Goal: Transaction & Acquisition: Purchase product/service

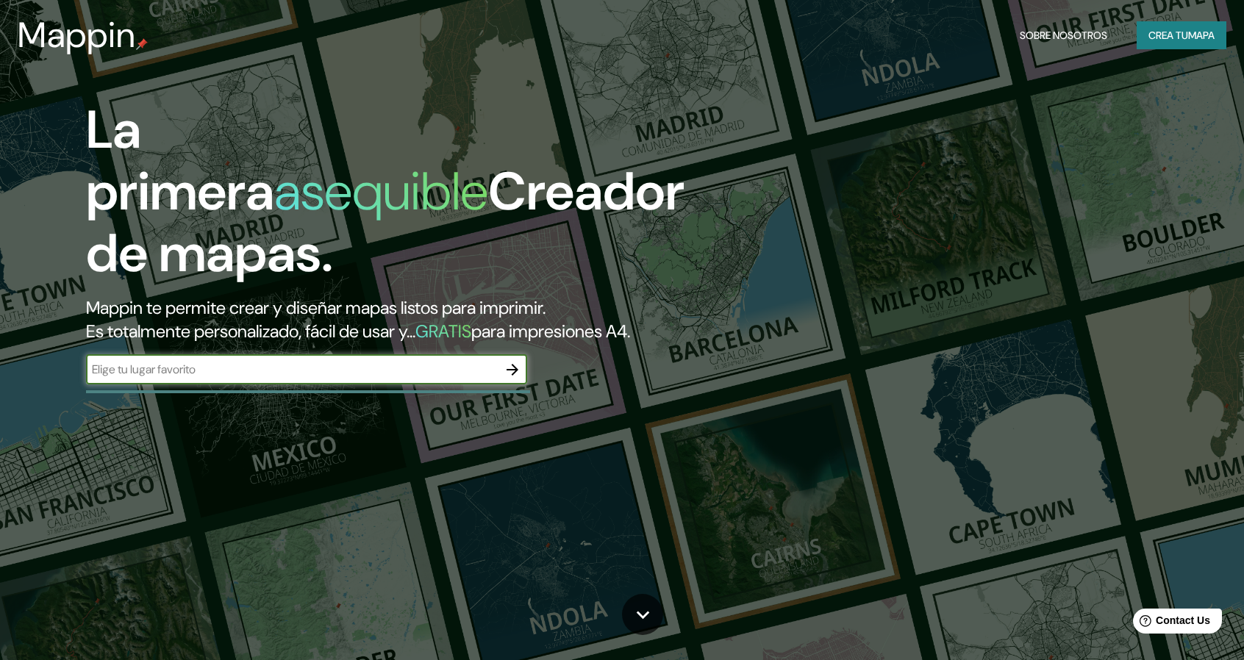
click at [270, 310] on div "La primera asequible Creador de mapas. Mappin te permite crear y diseñar mapas …" at bounding box center [397, 249] width 747 height 300
click at [289, 366] on input "text" at bounding box center [292, 369] width 412 height 17
type input "L"
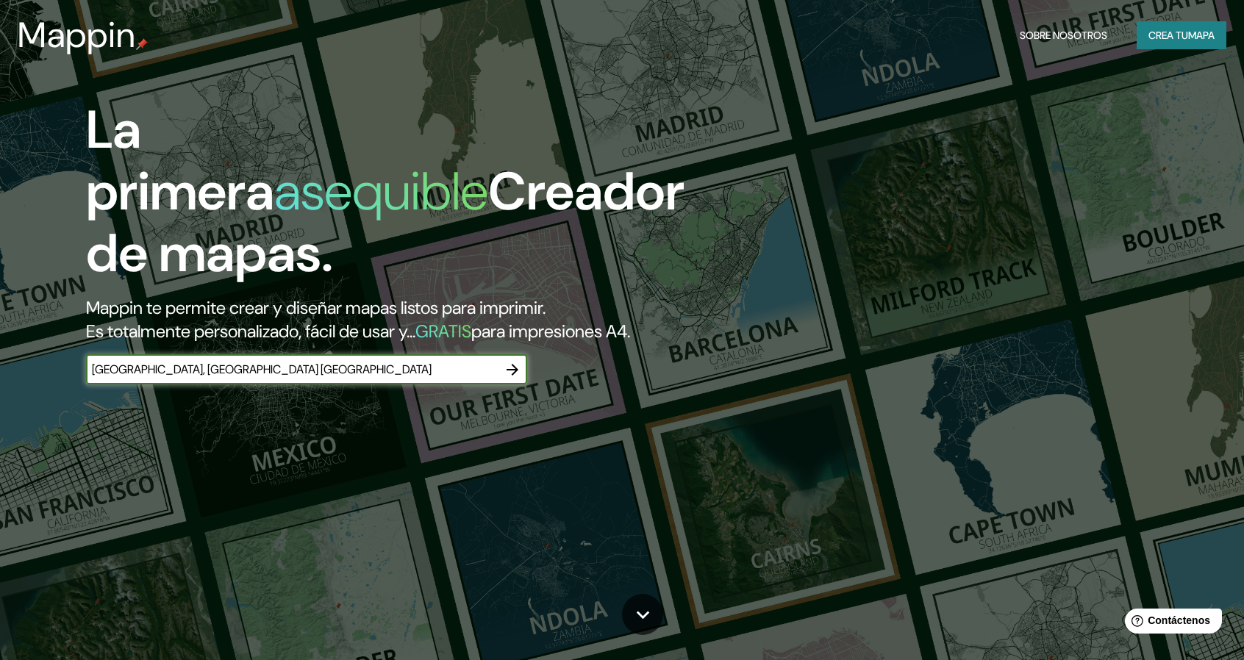
type input "[GEOGRAPHIC_DATA], [GEOGRAPHIC_DATA] [GEOGRAPHIC_DATA]"
click at [1191, 30] on font "mapa" at bounding box center [1202, 35] width 26 height 13
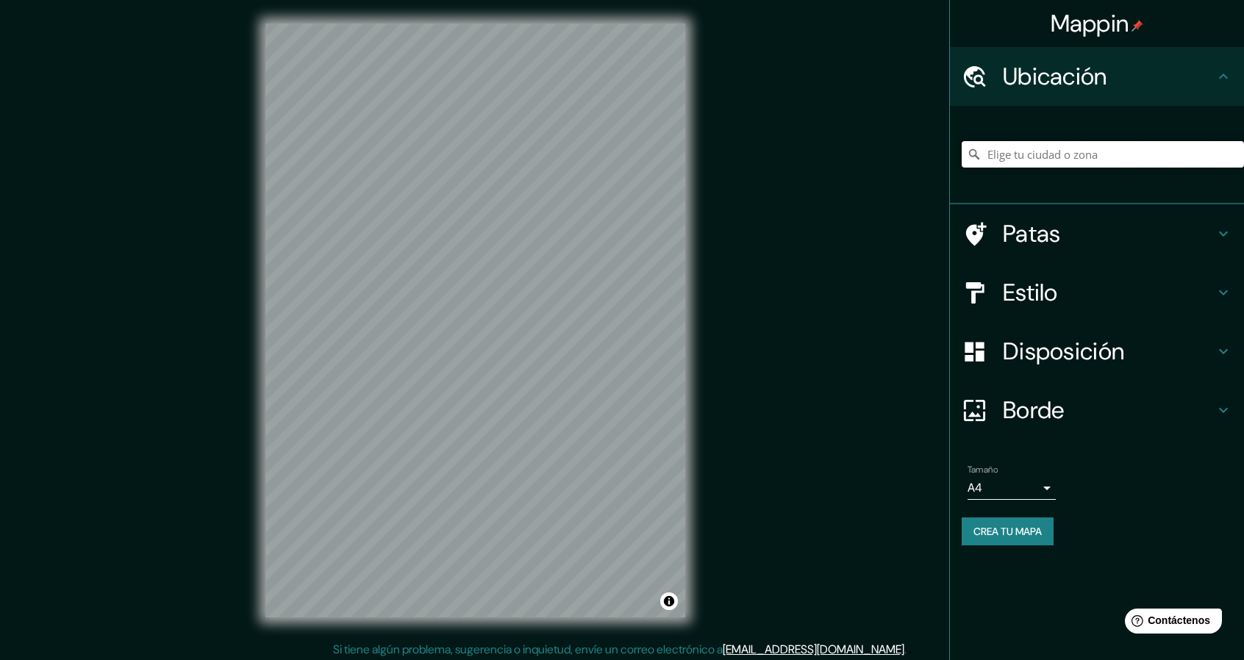
click at [1080, 157] on input "Elige tu ciudad o zona" at bounding box center [1103, 154] width 282 height 26
click at [988, 159] on input "[GEOGRAPHIC_DATA], [GEOGRAPHIC_DATA], [GEOGRAPHIC_DATA]" at bounding box center [1103, 154] width 282 height 26
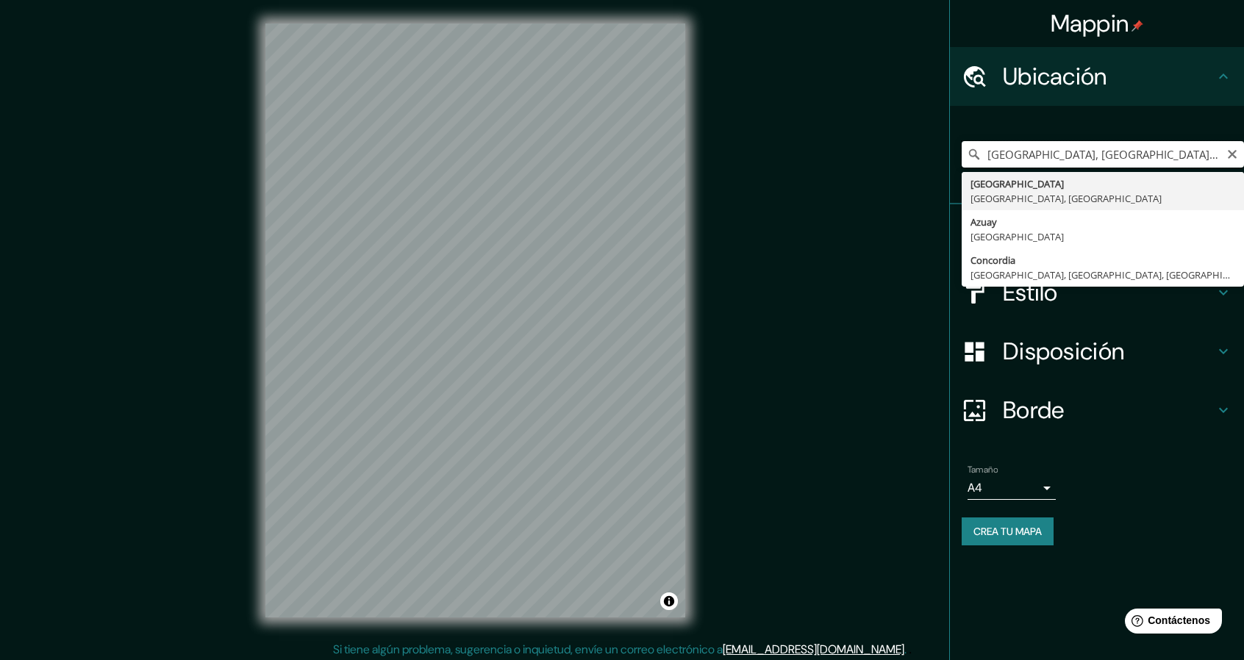
type input "[GEOGRAPHIC_DATA], [GEOGRAPHIC_DATA], [GEOGRAPHIC_DATA]"
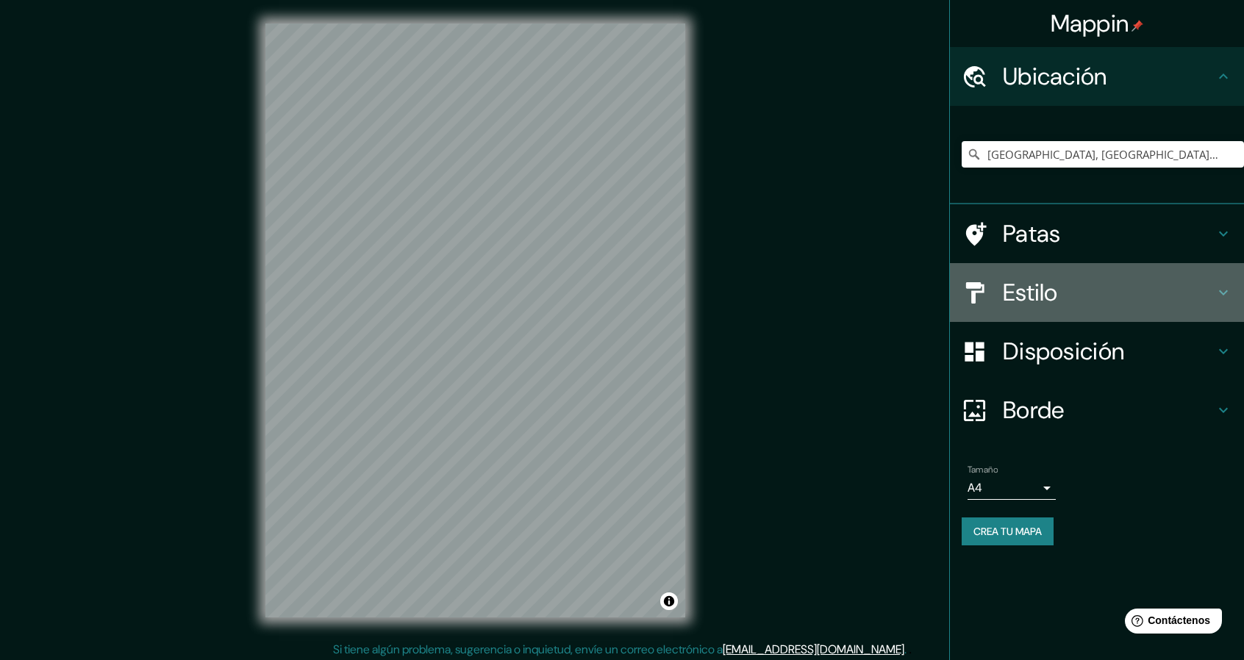
click at [1052, 299] on font "Estilo" at bounding box center [1030, 292] width 55 height 31
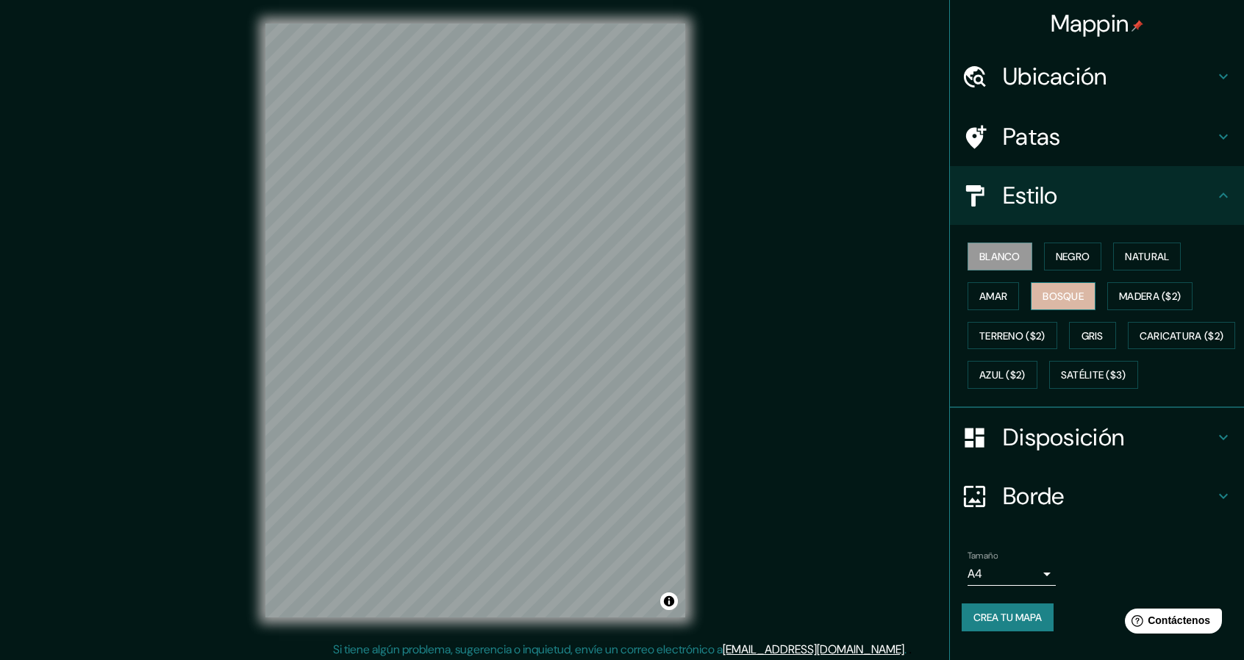
click at [1058, 300] on font "Bosque" at bounding box center [1063, 296] width 41 height 13
click at [1083, 339] on font "Gris" at bounding box center [1093, 335] width 22 height 13
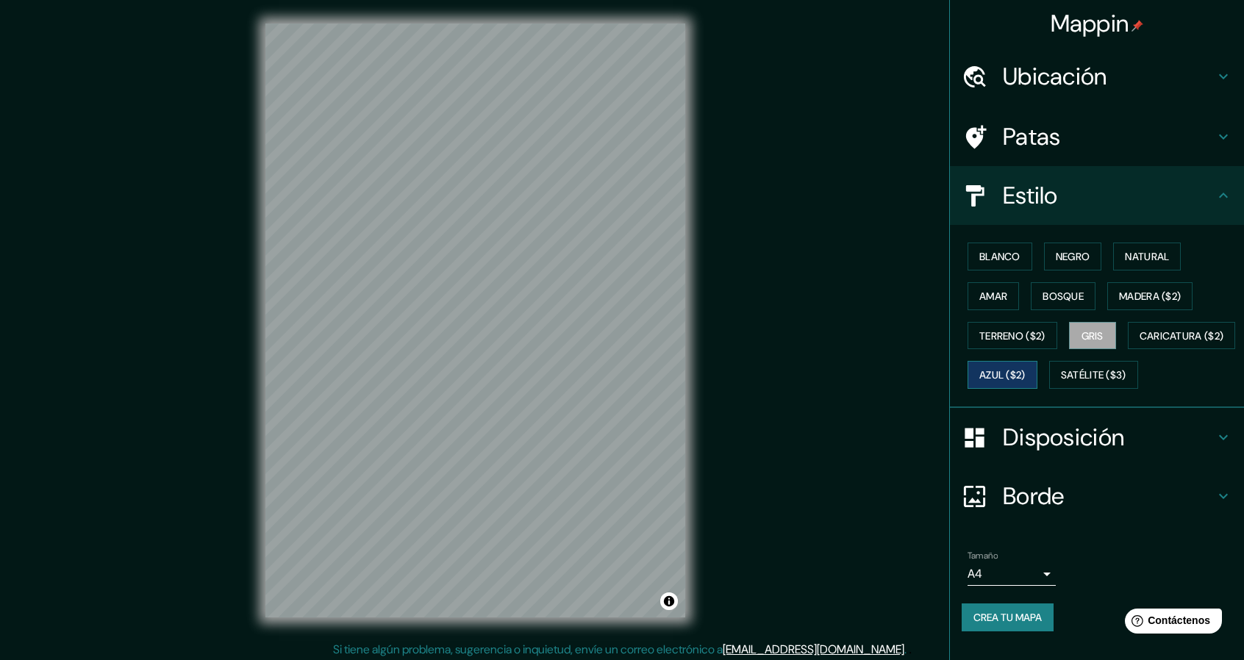
click at [1026, 373] on font "Azul ($2)" at bounding box center [1003, 375] width 46 height 13
click at [1140, 343] on font "Caricatura ($2)" at bounding box center [1182, 335] width 85 height 13
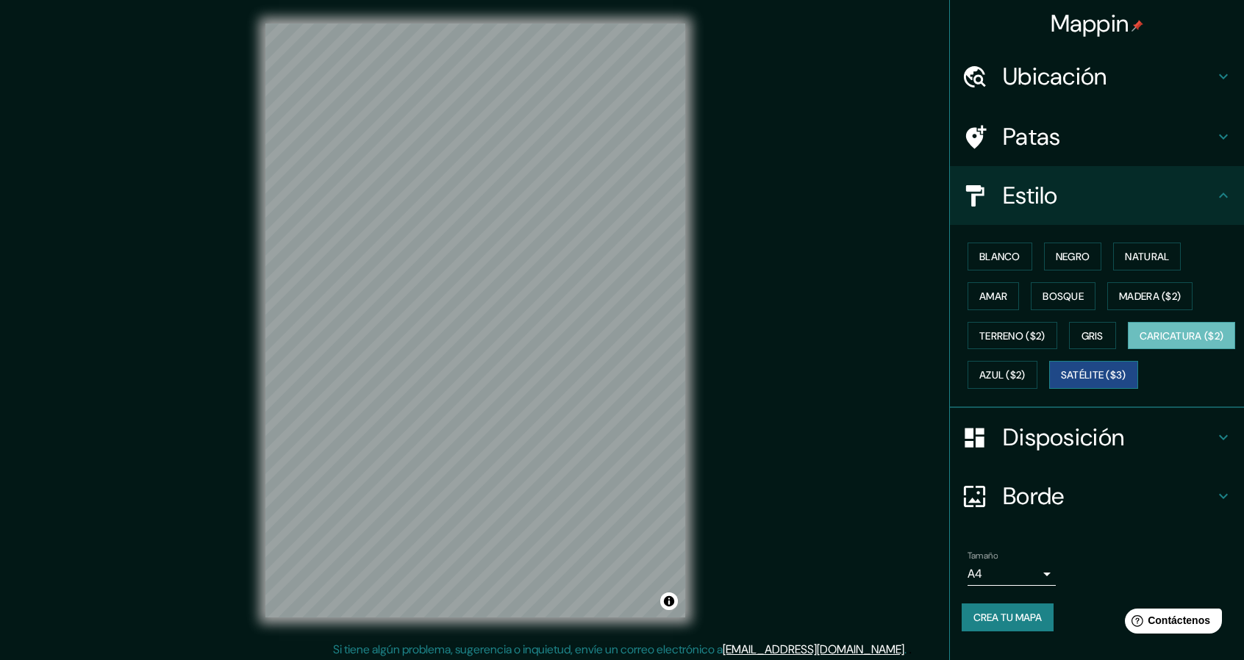
click at [1061, 385] on font "Satélite ($3)" at bounding box center [1093, 375] width 65 height 19
click at [980, 290] on font "Amar" at bounding box center [994, 296] width 28 height 13
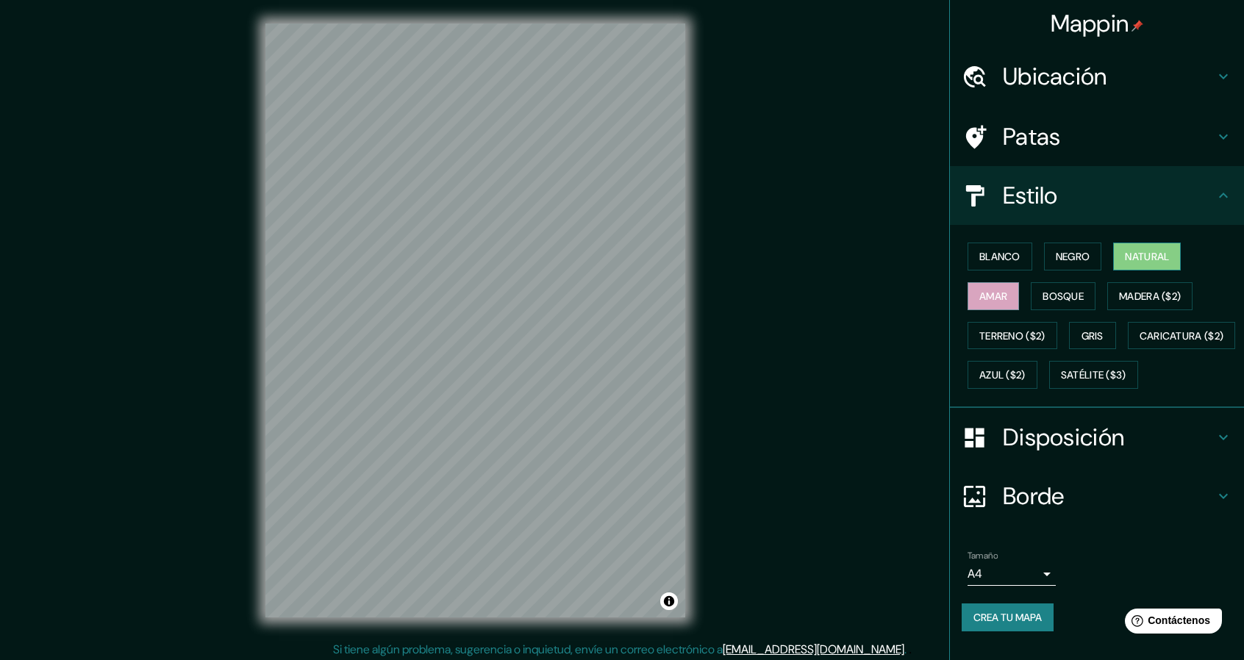
click at [1157, 250] on font "Natural" at bounding box center [1147, 256] width 44 height 13
click at [1061, 296] on font "Bosque" at bounding box center [1063, 296] width 41 height 13
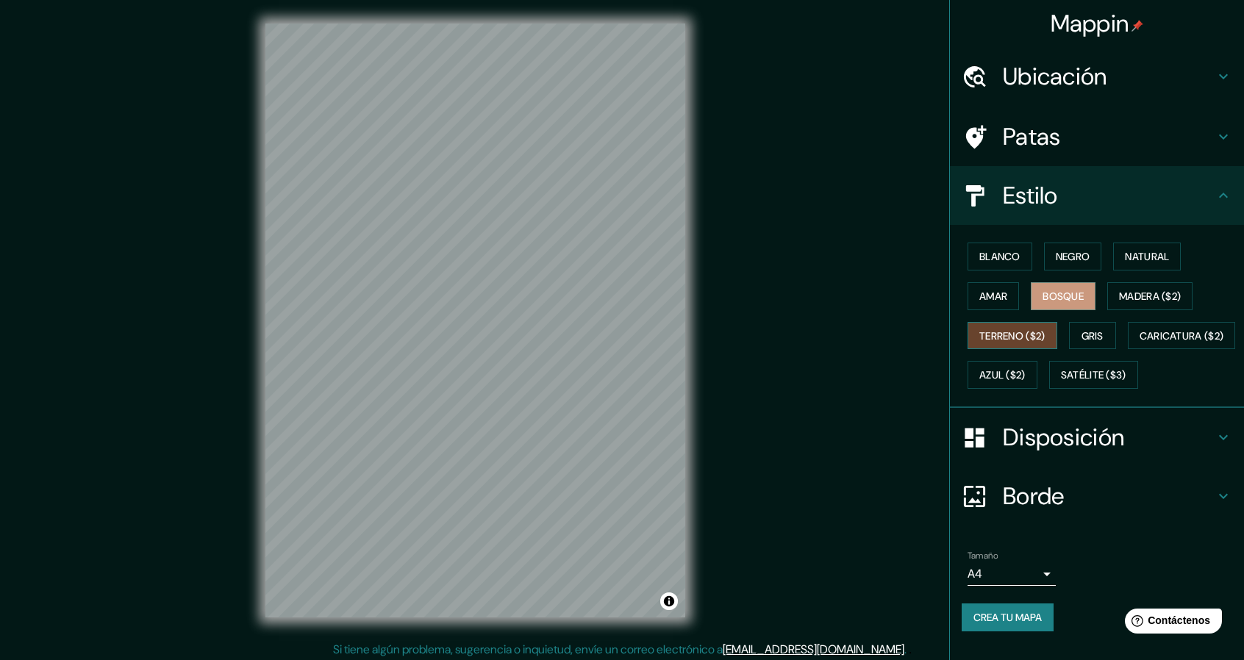
click at [1019, 331] on font "Terreno ($2)" at bounding box center [1013, 335] width 66 height 13
click at [1043, 298] on font "Bosque" at bounding box center [1063, 296] width 41 height 13
click at [1095, 453] on font "Disposición" at bounding box center [1063, 437] width 121 height 31
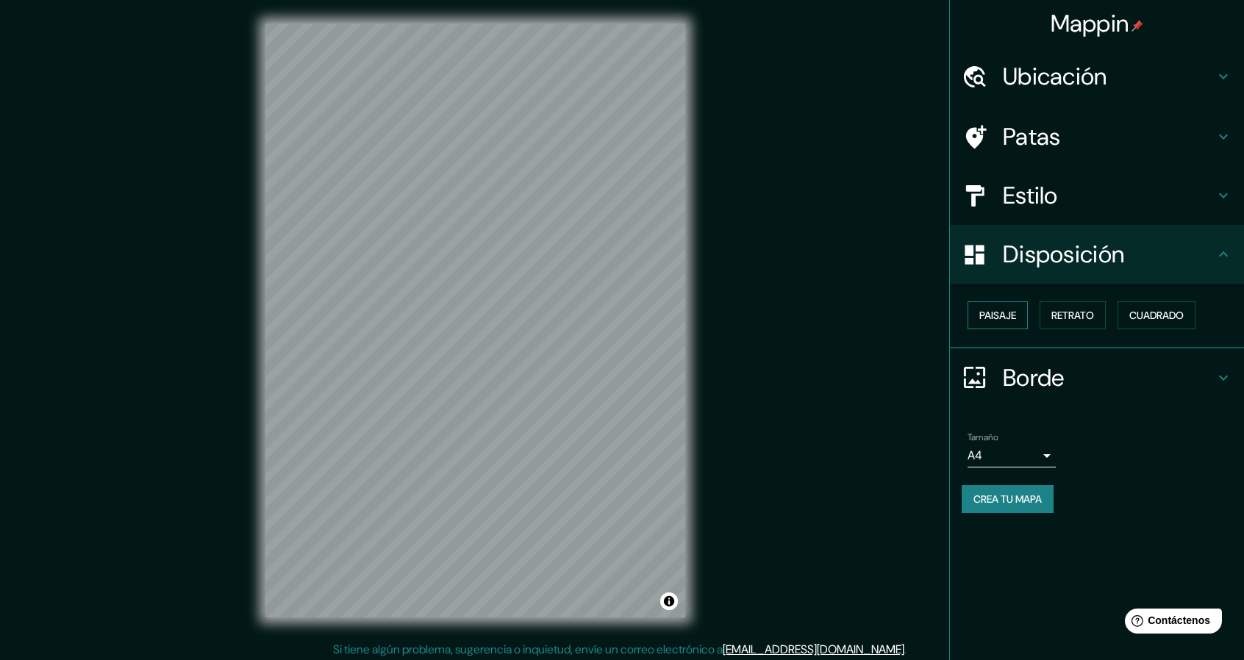
click at [1003, 323] on font "Paisaje" at bounding box center [998, 315] width 37 height 19
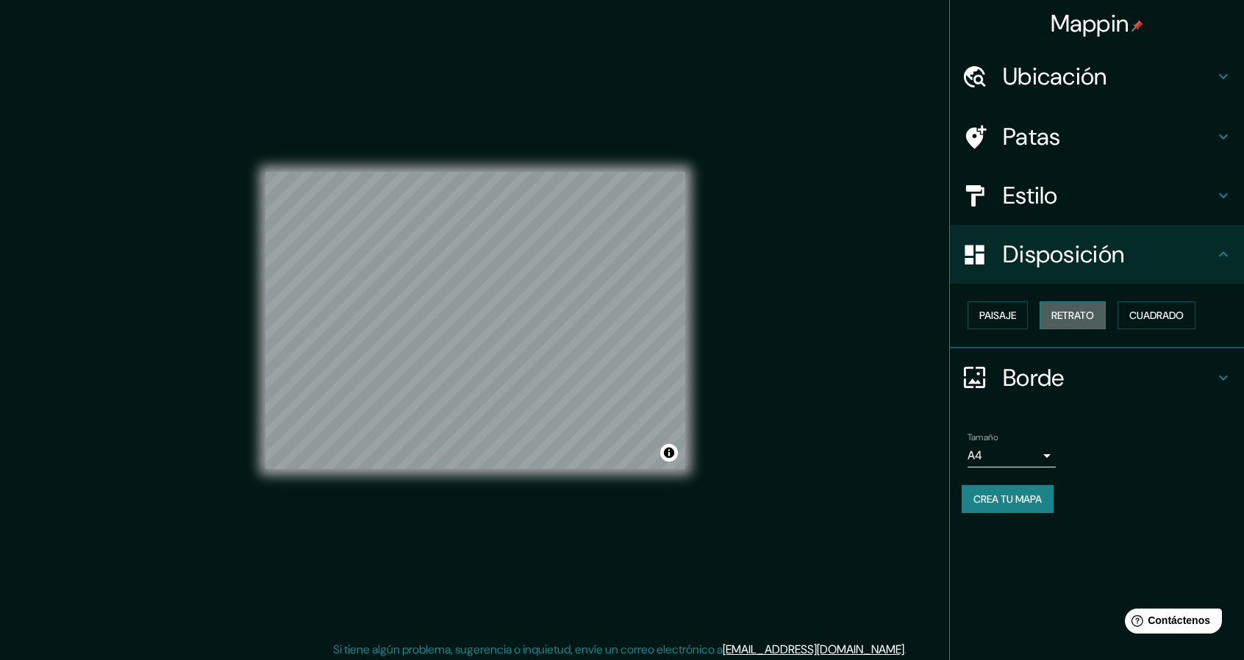
click at [1072, 311] on font "Retrato" at bounding box center [1073, 315] width 43 height 13
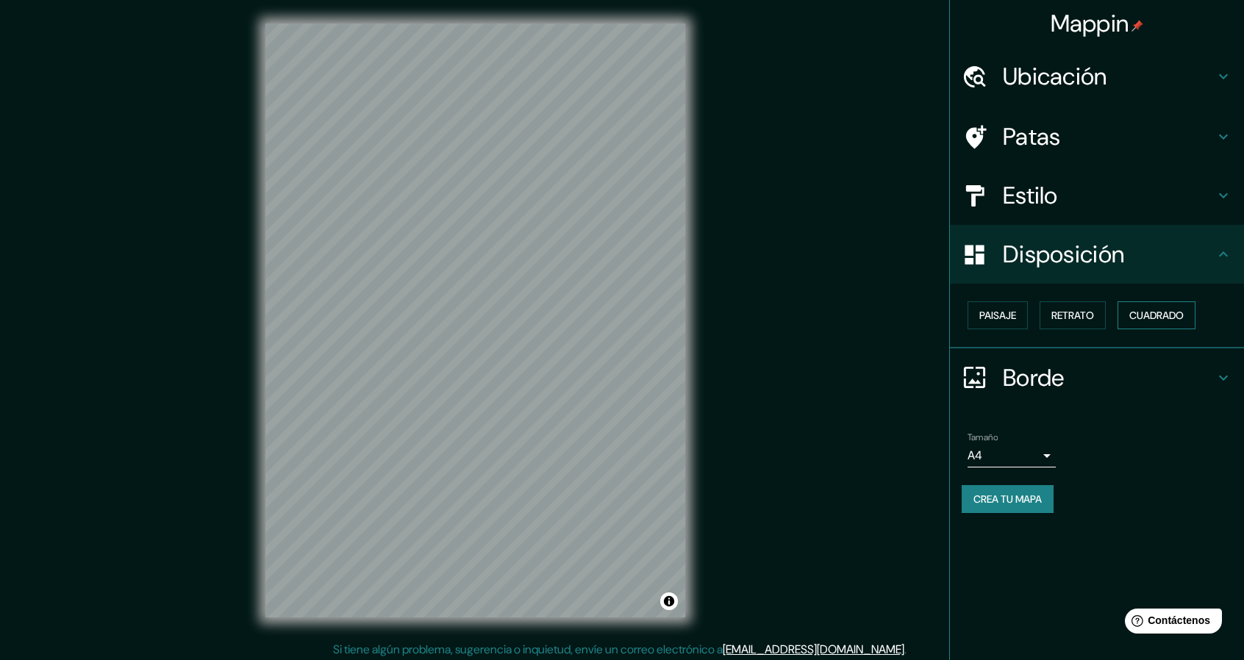
click at [1158, 311] on font "Cuadrado" at bounding box center [1157, 315] width 54 height 13
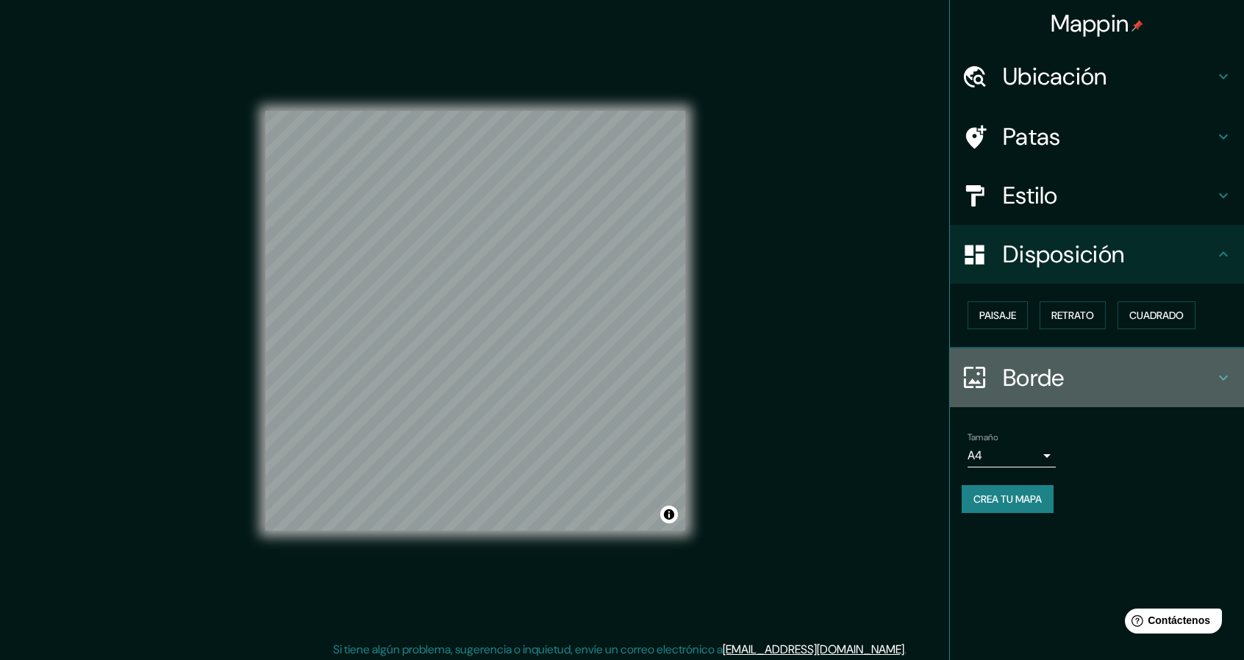
click at [1046, 372] on font "Borde" at bounding box center [1034, 378] width 62 height 31
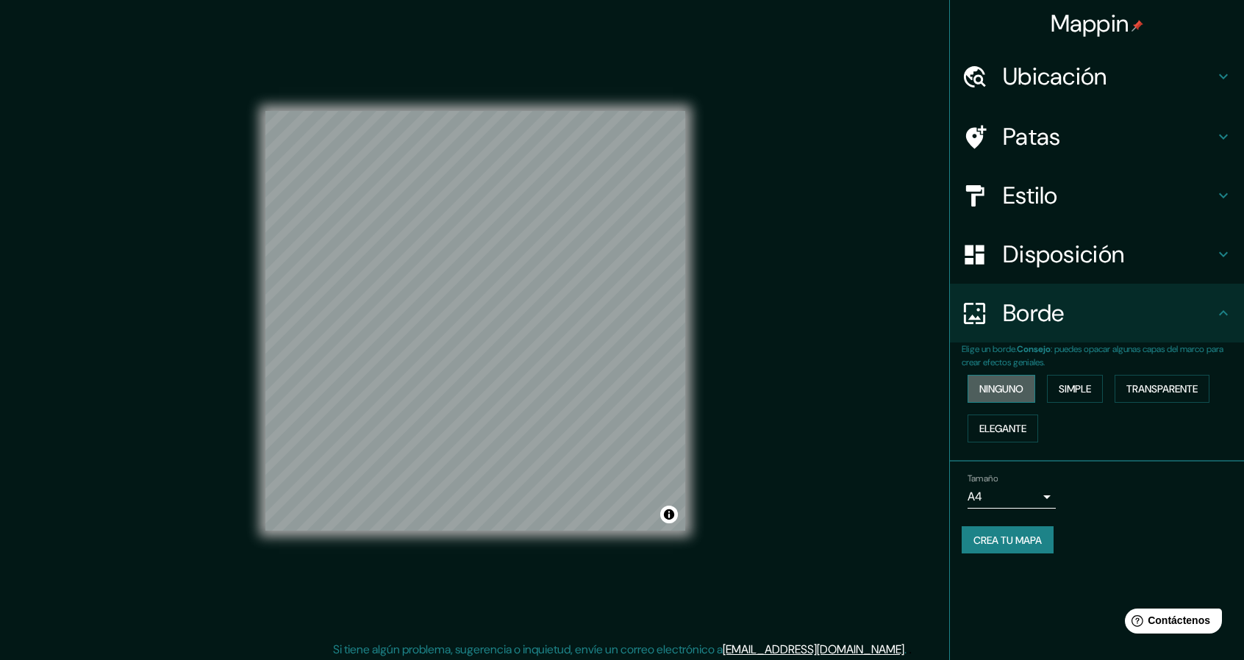
drag, startPoint x: 1002, startPoint y: 393, endPoint x: 1016, endPoint y: 385, distance: 17.2
click at [1002, 392] on font "Ninguno" at bounding box center [1002, 388] width 44 height 13
click at [1081, 388] on font "Simple" at bounding box center [1075, 388] width 32 height 13
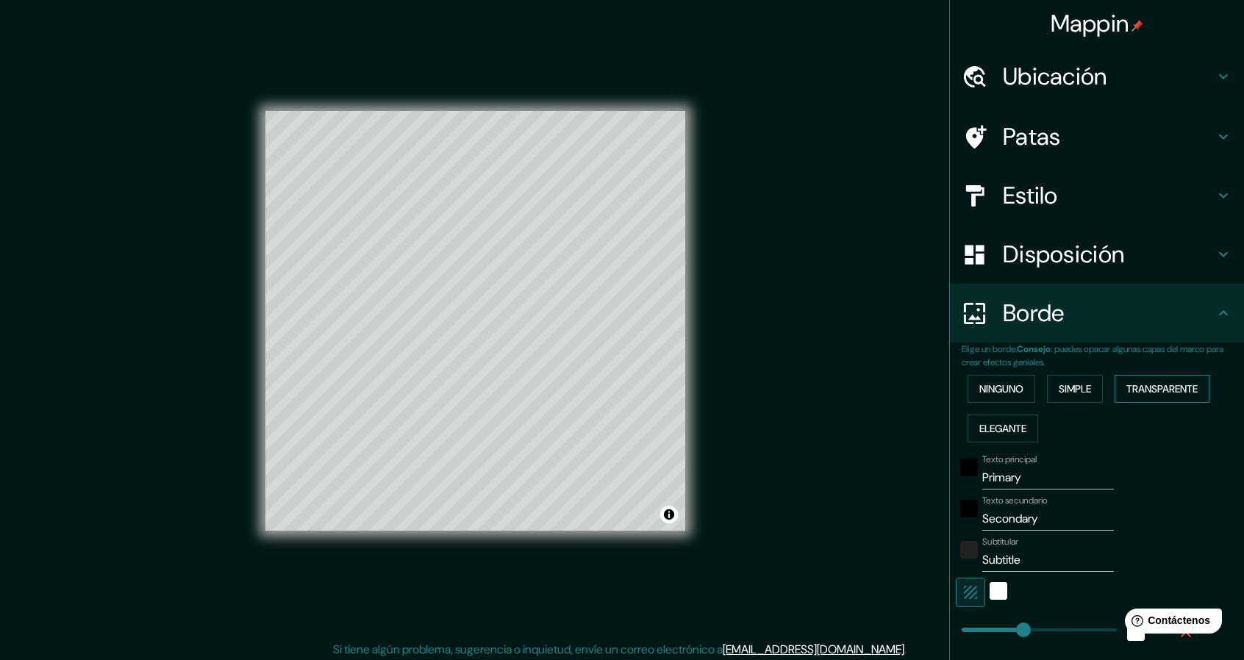
click at [1136, 395] on font "Transparente" at bounding box center [1162, 388] width 71 height 13
click at [985, 429] on font "Elegante" at bounding box center [1003, 428] width 47 height 13
click at [1155, 389] on font "Transparente" at bounding box center [1162, 388] width 71 height 13
click at [1047, 399] on button "Simple" at bounding box center [1075, 389] width 56 height 28
click at [980, 393] on font "Ninguno" at bounding box center [1002, 388] width 44 height 13
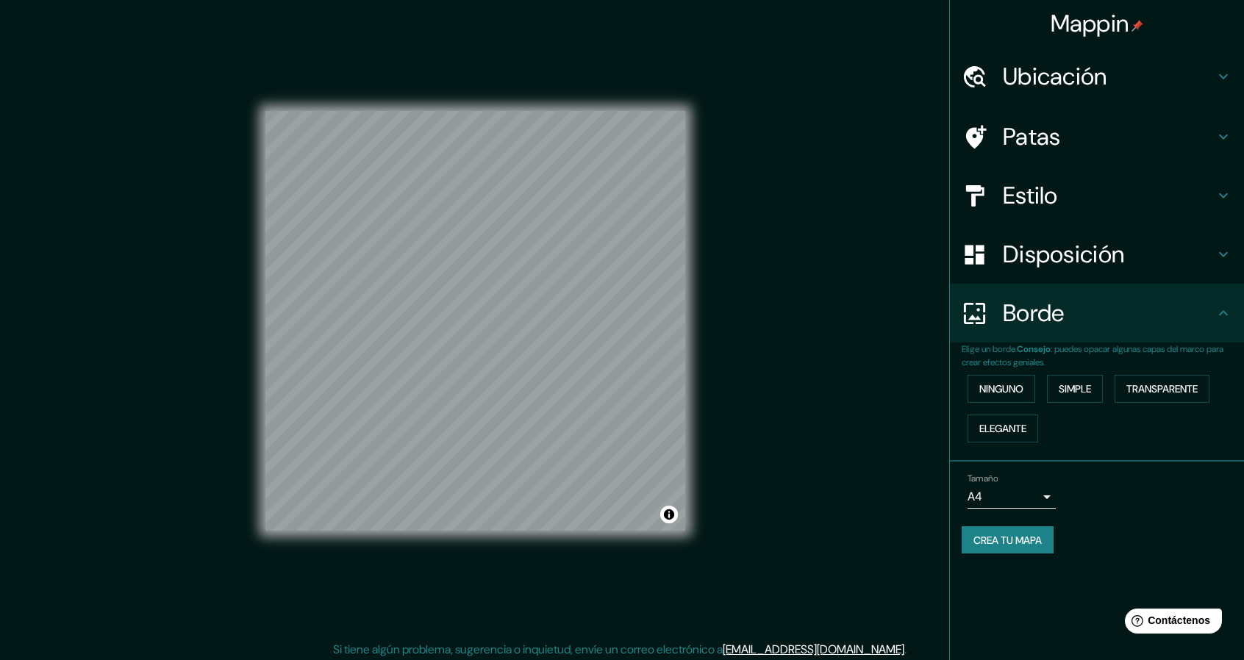
click at [1071, 139] on h4 "Patas" at bounding box center [1109, 136] width 212 height 29
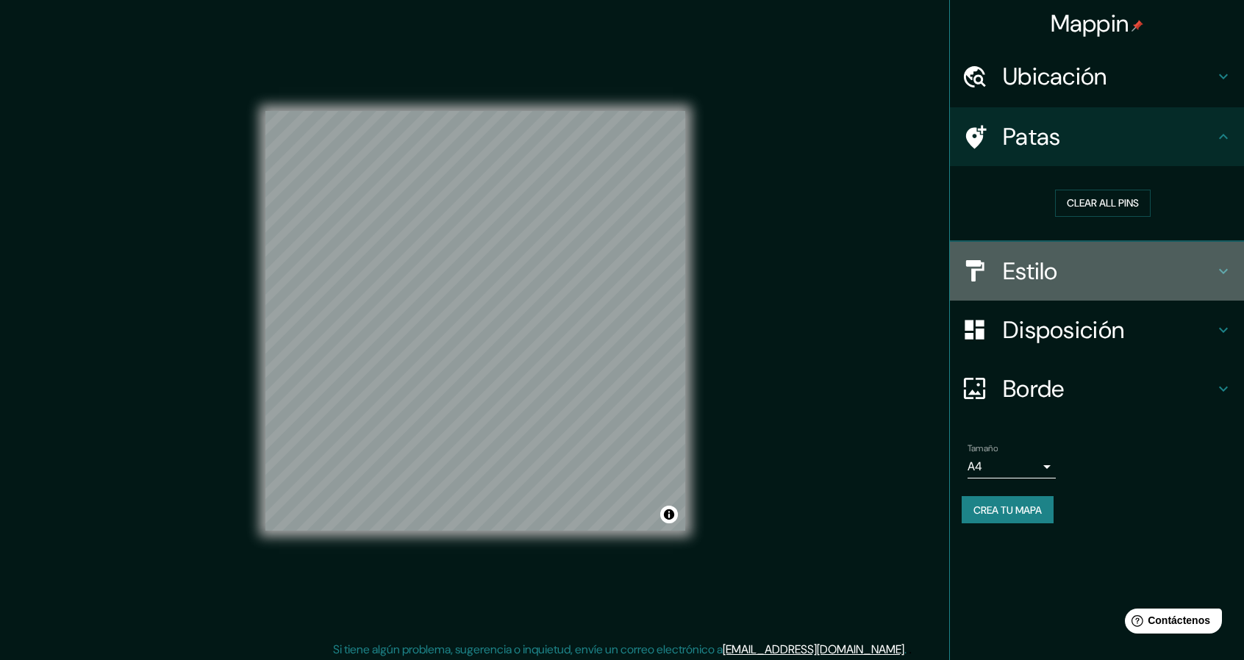
click at [1047, 274] on font "Estilo" at bounding box center [1030, 271] width 55 height 31
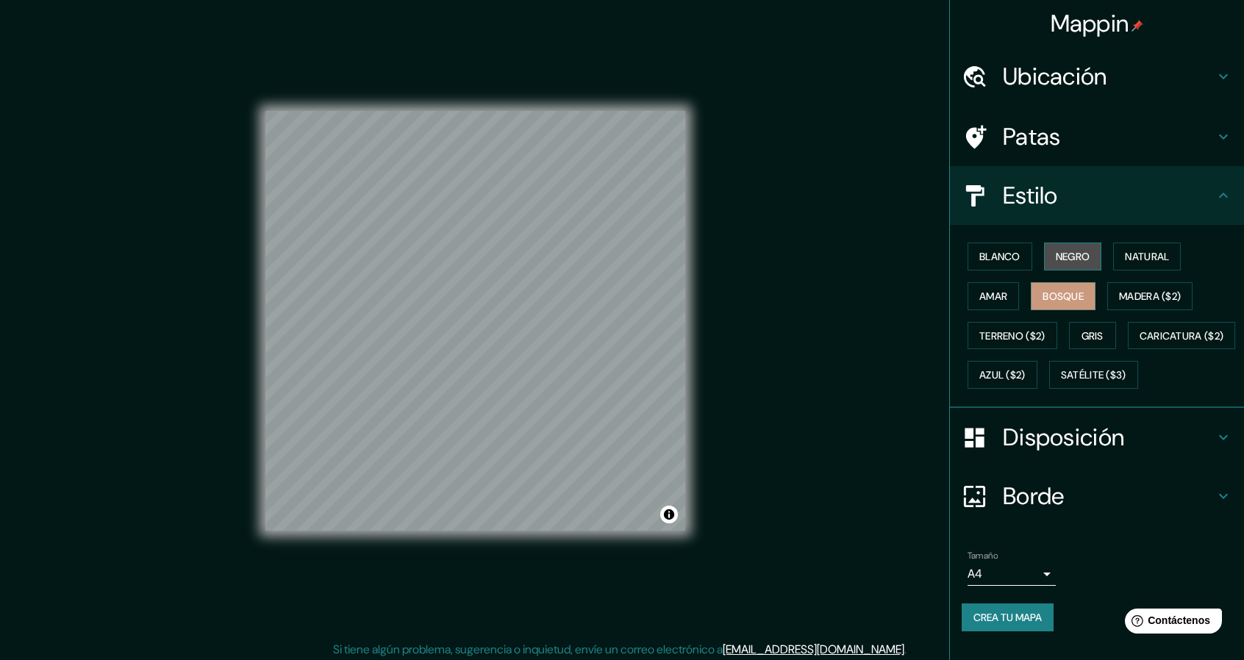
click at [1072, 254] on font "Negro" at bounding box center [1073, 256] width 35 height 13
click at [1125, 246] on button "Natural" at bounding box center [1148, 257] width 68 height 28
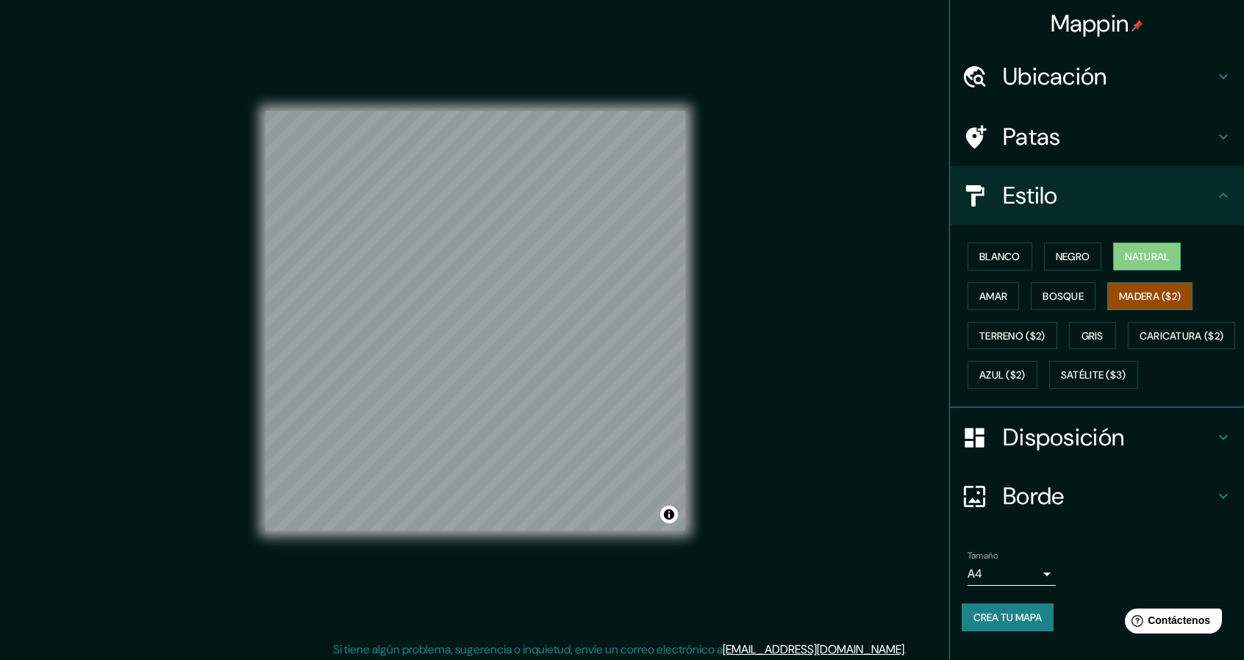
click at [1119, 291] on font "Madera ($2)" at bounding box center [1150, 296] width 62 height 13
click at [1082, 338] on font "Gris" at bounding box center [1093, 335] width 22 height 13
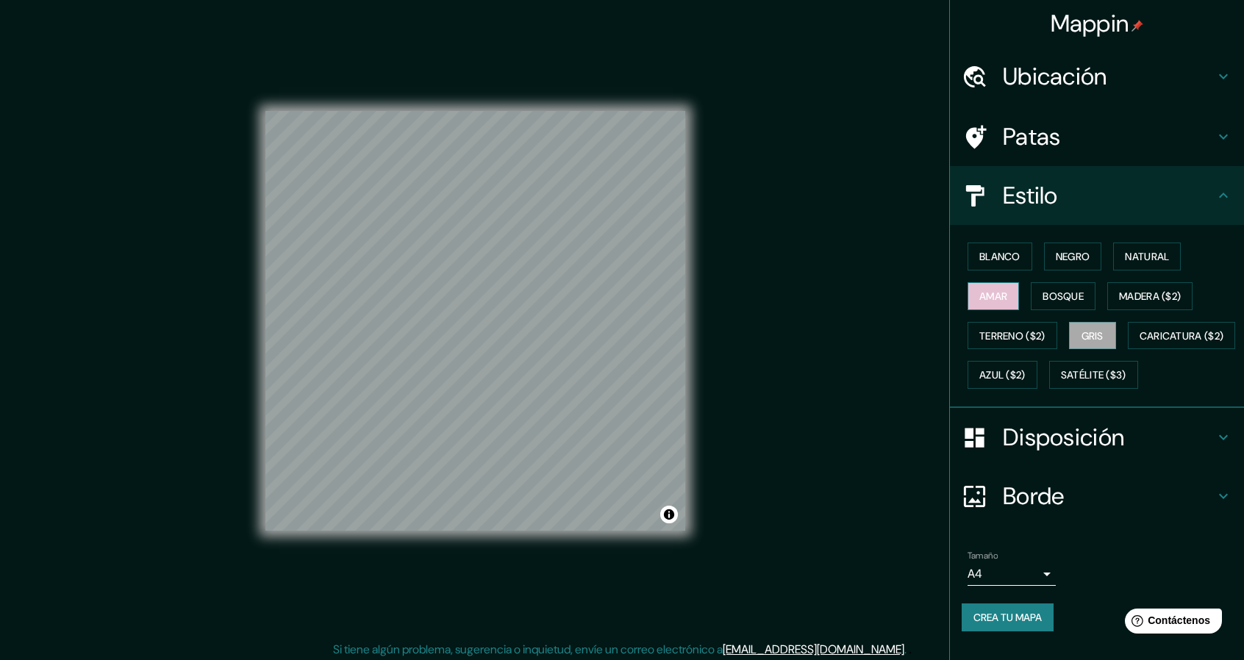
click at [980, 294] on font "Amar" at bounding box center [994, 296] width 28 height 13
click at [1050, 301] on font "Bosque" at bounding box center [1063, 296] width 41 height 13
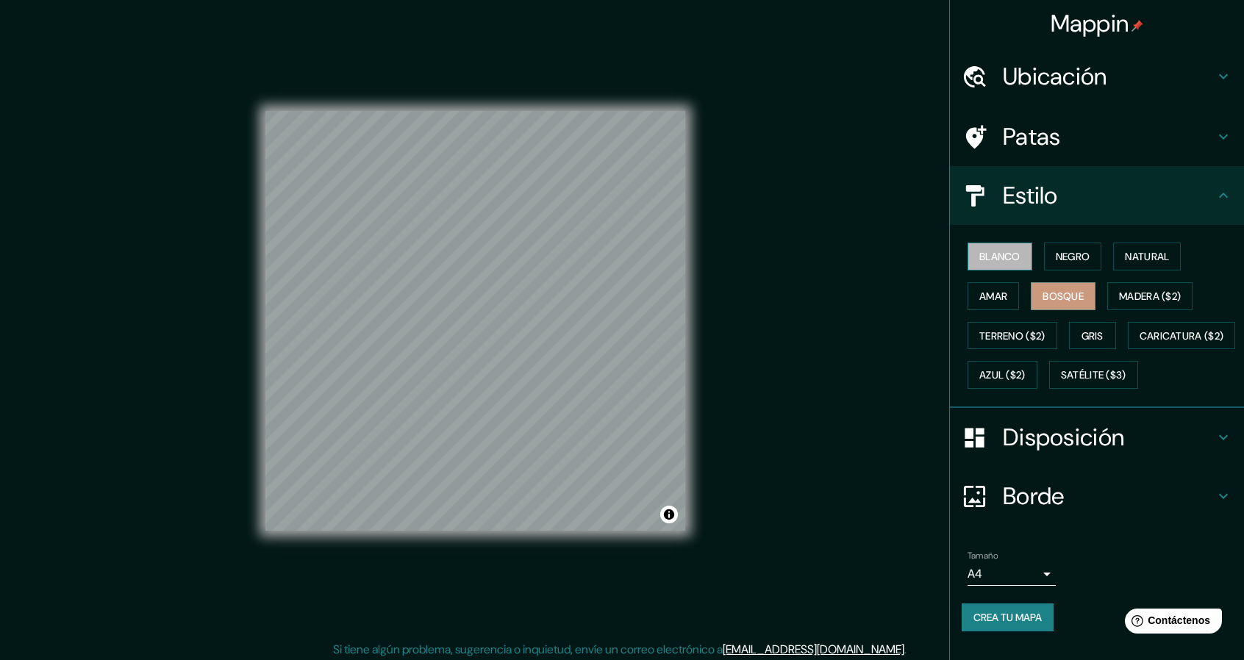
drag, startPoint x: 1002, startPoint y: 252, endPoint x: 988, endPoint y: 255, distance: 13.6
click at [1001, 252] on font "Blanco" at bounding box center [1000, 256] width 41 height 13
click at [1085, 252] on button "Negro" at bounding box center [1073, 257] width 58 height 28
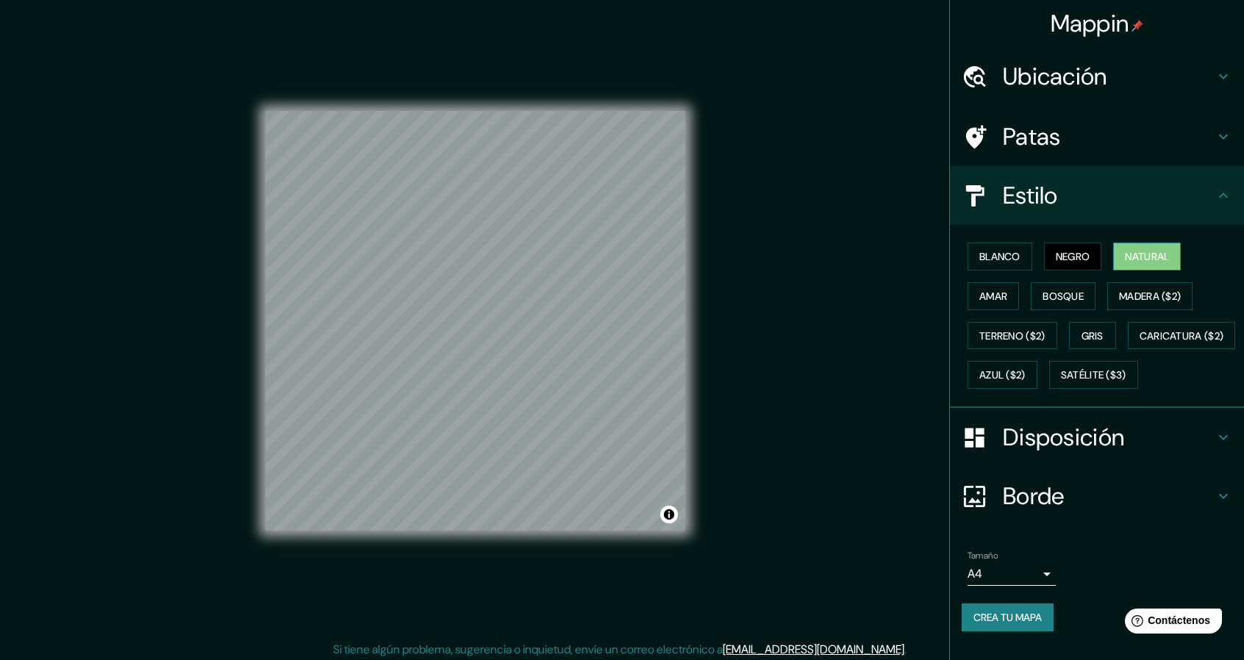
click at [1138, 263] on font "Natural" at bounding box center [1147, 256] width 44 height 13
click at [1050, 308] on div "Blanco Negro Natural Amar Bosque Madera ($2) Terreno ($2) Gris Caricatura ($2) …" at bounding box center [1103, 316] width 282 height 158
click at [1068, 299] on font "Bosque" at bounding box center [1063, 296] width 41 height 13
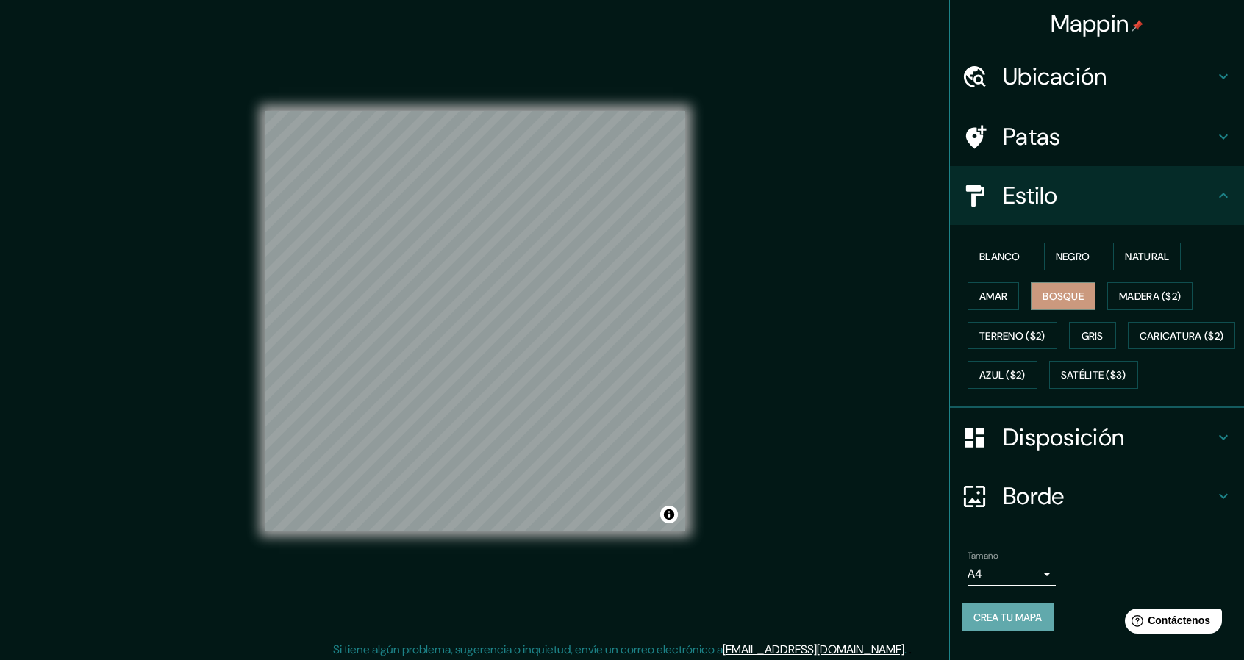
click at [1008, 621] on font "Crea tu mapa" at bounding box center [1008, 617] width 68 height 19
click at [1024, 629] on div "Crea tu mapa" at bounding box center [1097, 618] width 271 height 28
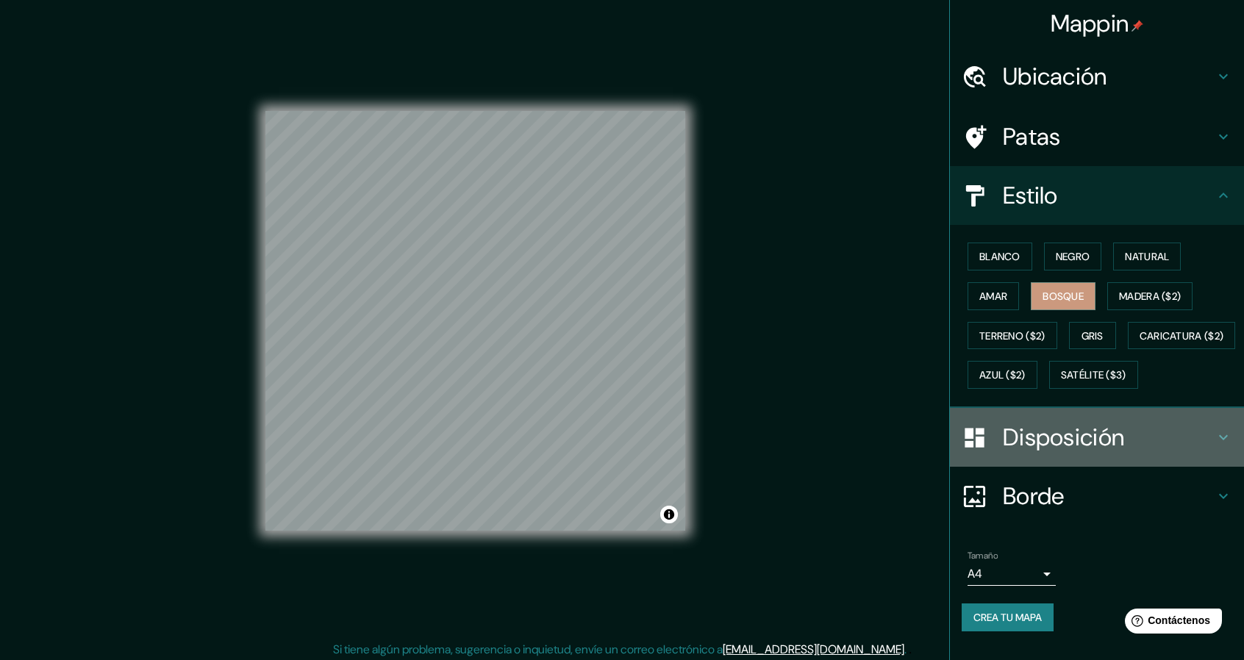
drag, startPoint x: 1108, startPoint y: 454, endPoint x: 1083, endPoint y: 459, distance: 25.5
click at [1109, 453] on font "Disposición" at bounding box center [1063, 437] width 121 height 31
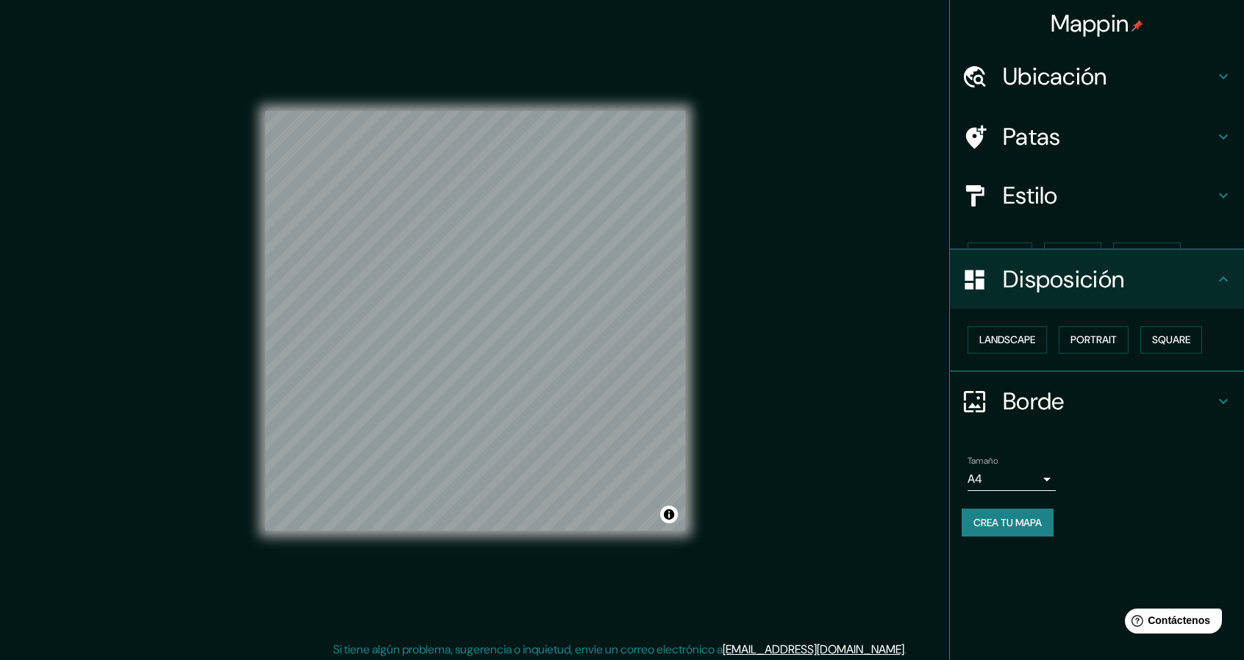
scroll to position [0, 0]
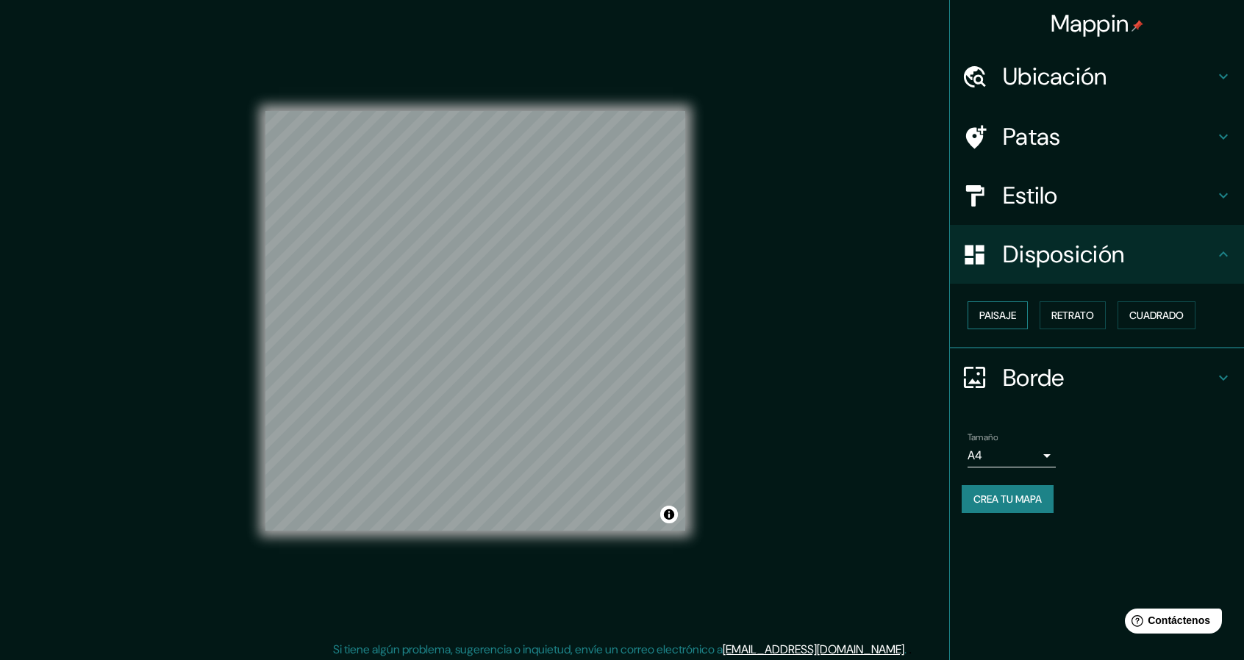
click at [1004, 316] on font "Paisaje" at bounding box center [998, 315] width 37 height 13
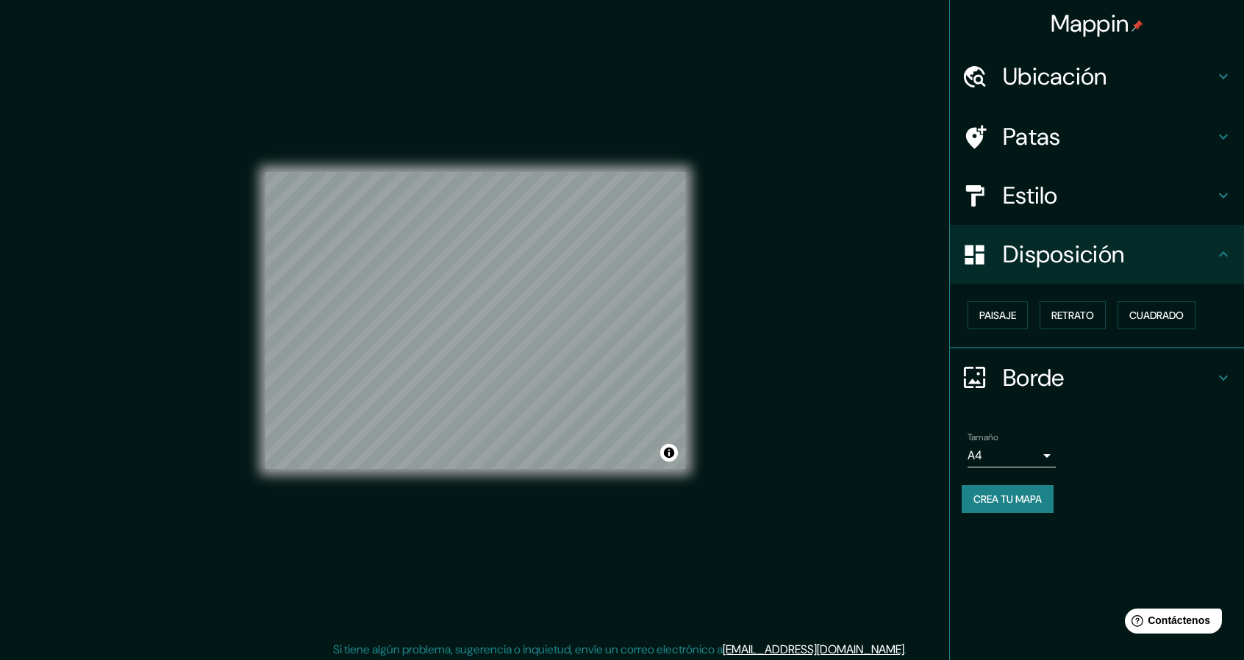
click at [1034, 497] on font "Crea tu mapa" at bounding box center [1008, 499] width 68 height 13
click at [1034, 497] on div "Crea tu mapa" at bounding box center [1097, 499] width 271 height 28
click at [1032, 499] on div "Crea tu mapa" at bounding box center [1097, 499] width 271 height 28
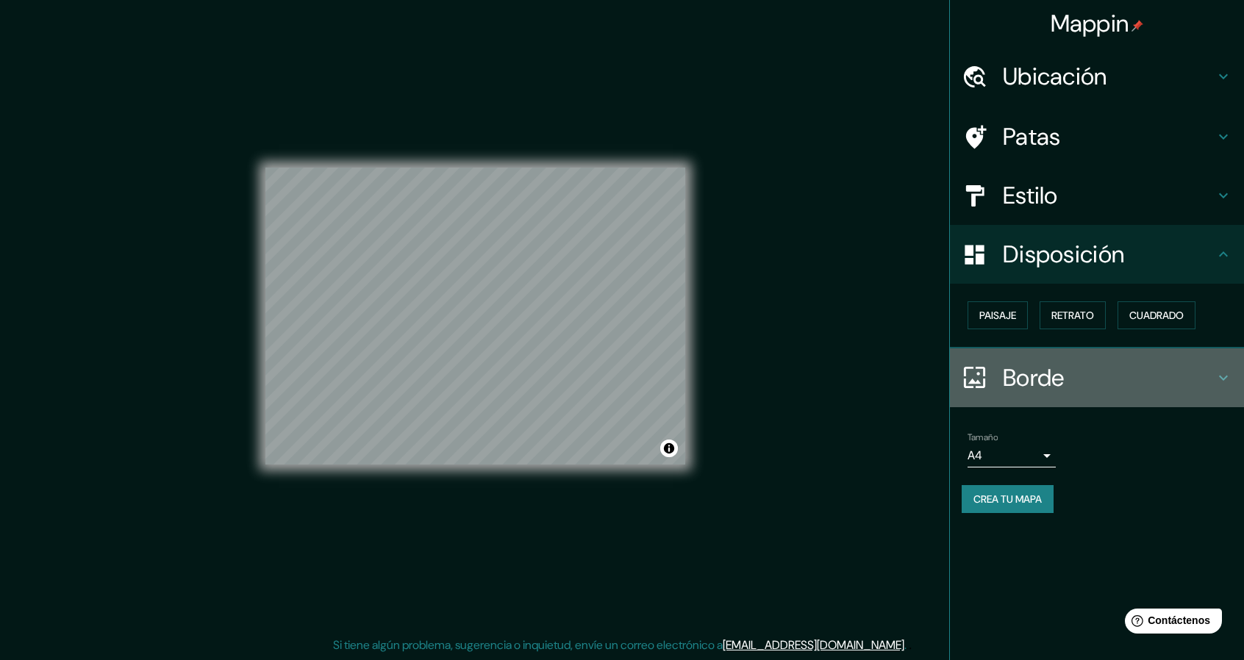
click at [1233, 370] on div "Borde" at bounding box center [1097, 378] width 294 height 59
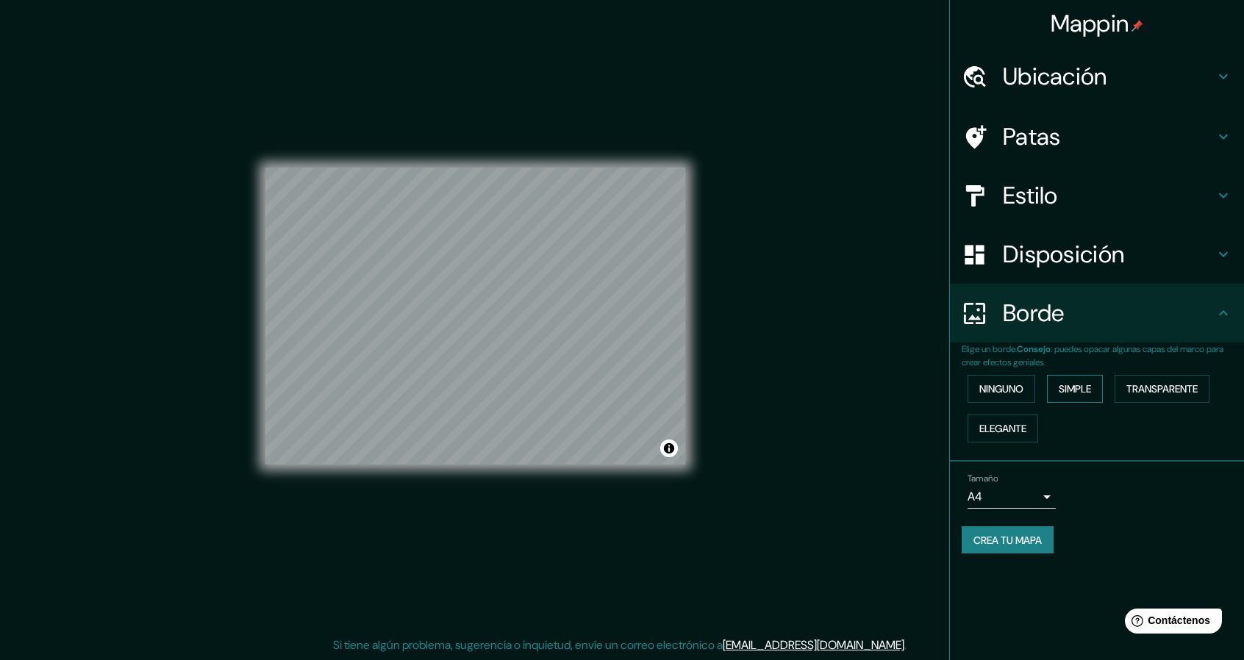
click at [1091, 389] on font "Simple" at bounding box center [1075, 388] width 32 height 13
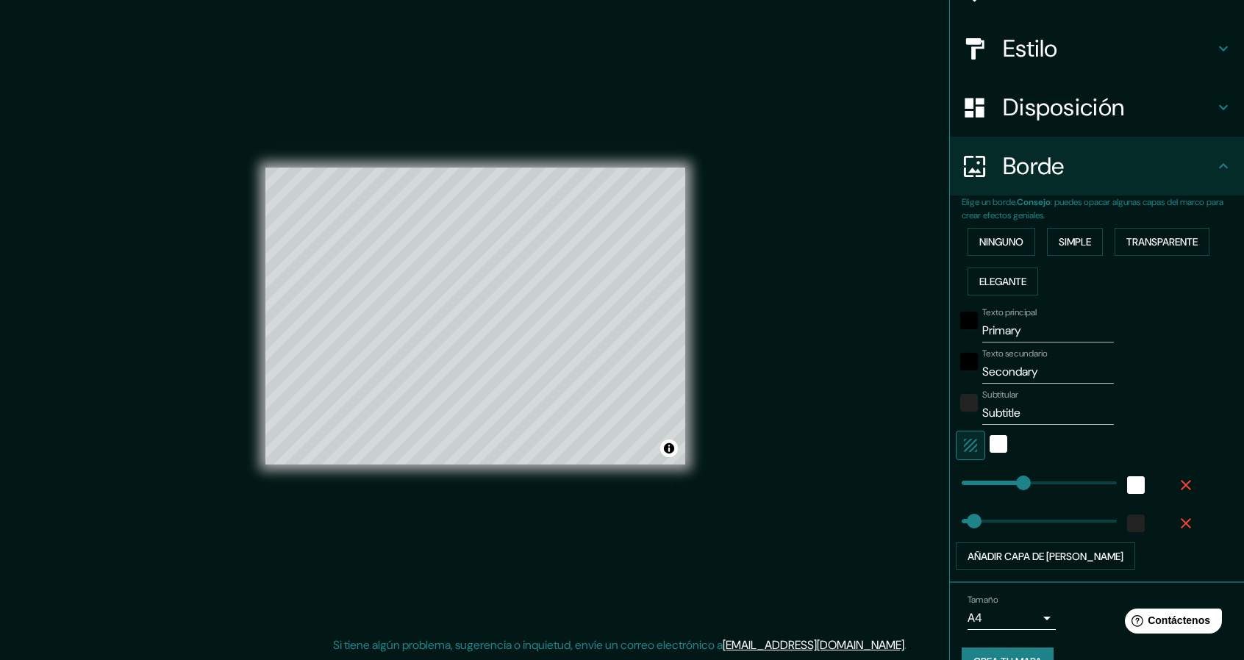
type input "228"
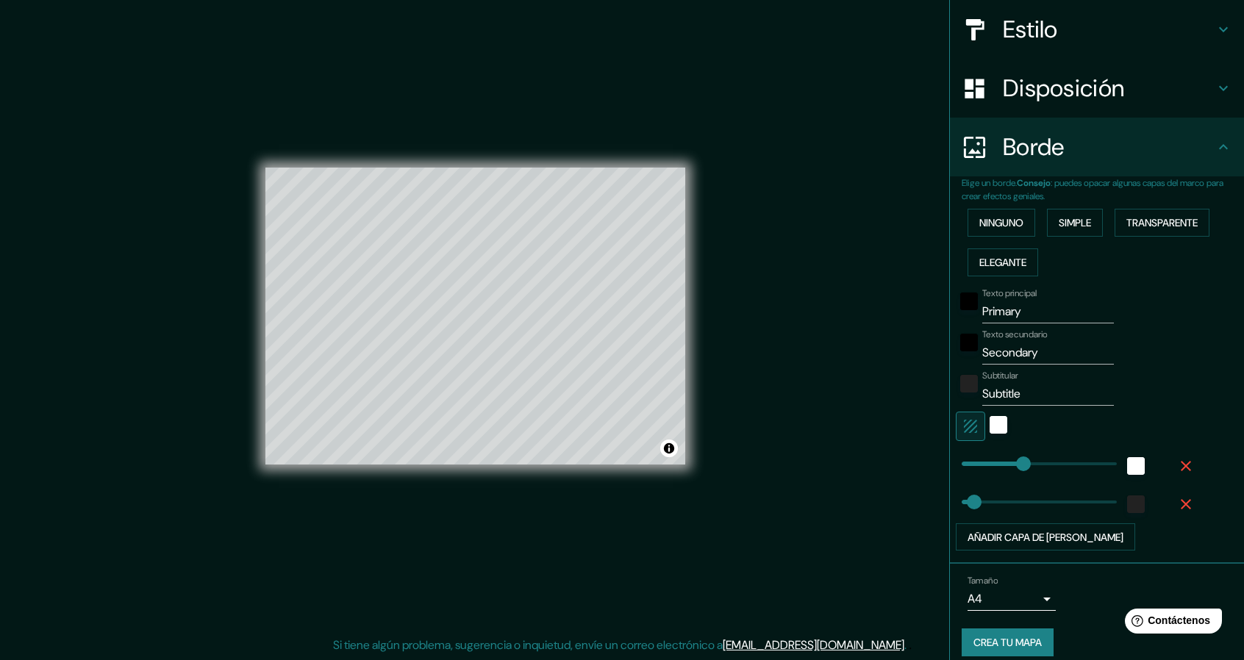
scroll to position [177, 0]
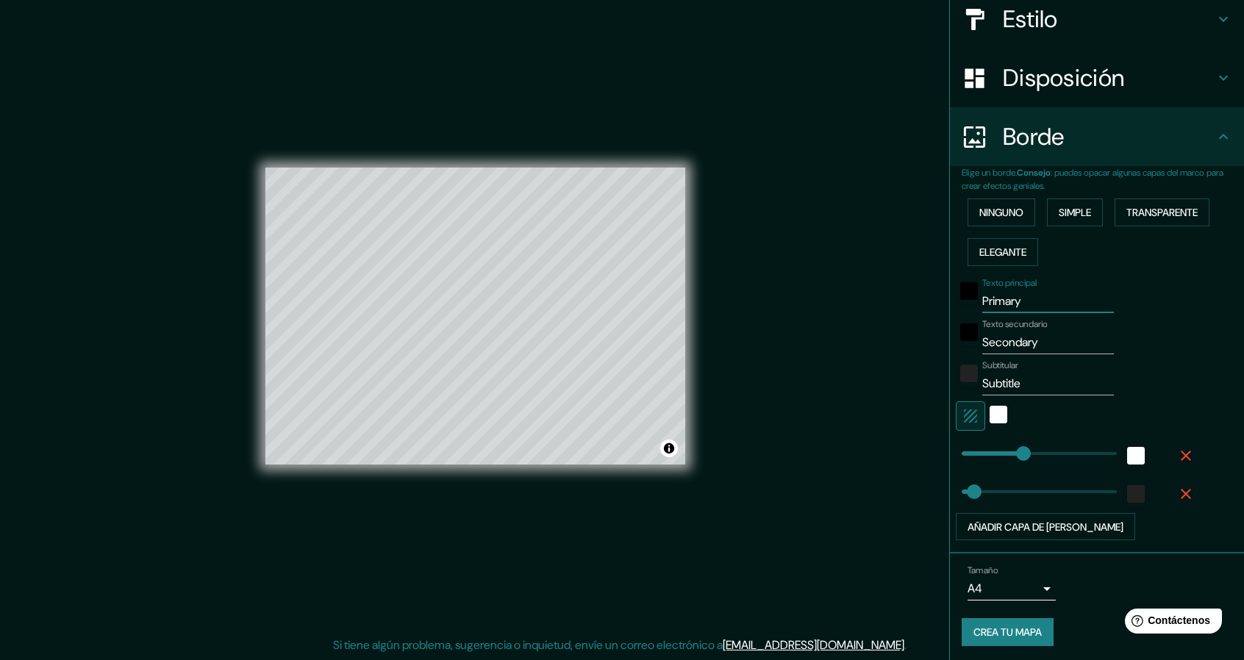
drag, startPoint x: 1026, startPoint y: 302, endPoint x: 866, endPoint y: 315, distance: 160.9
click at [866, 315] on div "Mappin Ubicación [GEOGRAPHIC_DATA], [GEOGRAPHIC_DATA], [GEOGRAPHIC_DATA] [GEOGR…" at bounding box center [622, 328] width 1244 height 665
type input "228"
type input "46"
drag, startPoint x: 1043, startPoint y: 339, endPoint x: 848, endPoint y: 346, distance: 195.0
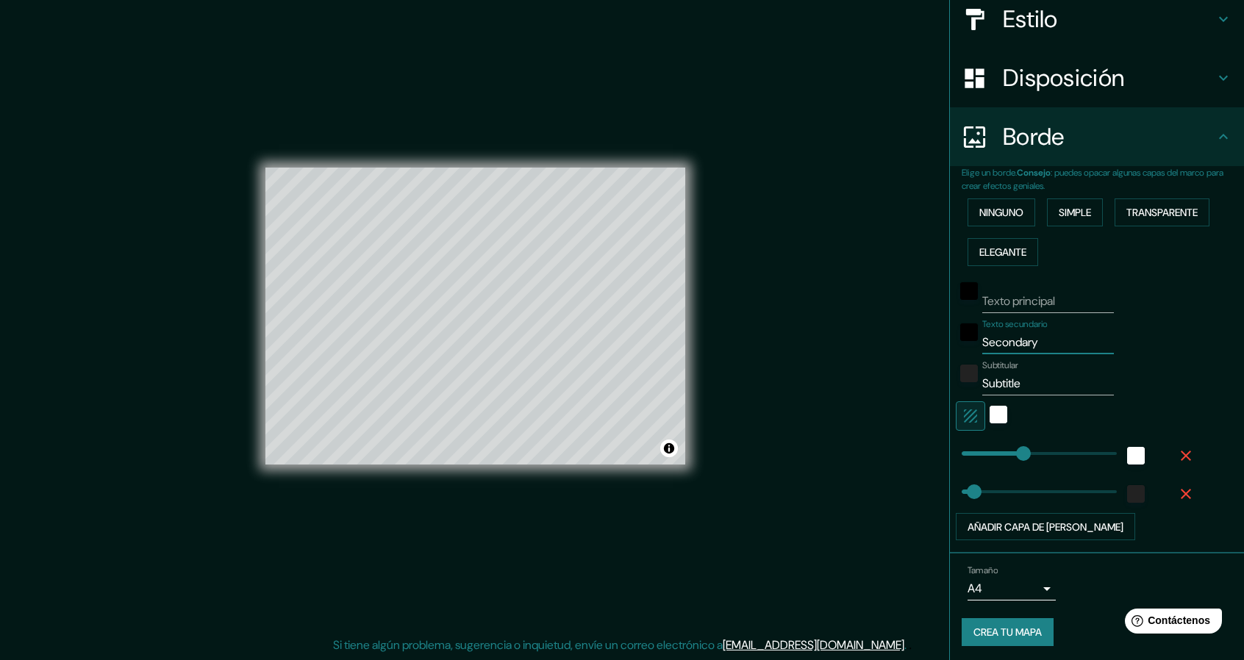
click at [848, 346] on div "Mappin Ubicación [GEOGRAPHIC_DATA], [GEOGRAPHIC_DATA], [GEOGRAPHIC_DATA] [GEOGR…" at bounding box center [622, 328] width 1244 height 665
type input "228"
type input "46"
drag, startPoint x: 1019, startPoint y: 380, endPoint x: 910, endPoint y: 410, distance: 113.9
click at [910, 410] on div "Mappin Ubicación [GEOGRAPHIC_DATA], [GEOGRAPHIC_DATA], [GEOGRAPHIC_DATA] [GEOGR…" at bounding box center [622, 328] width 1244 height 665
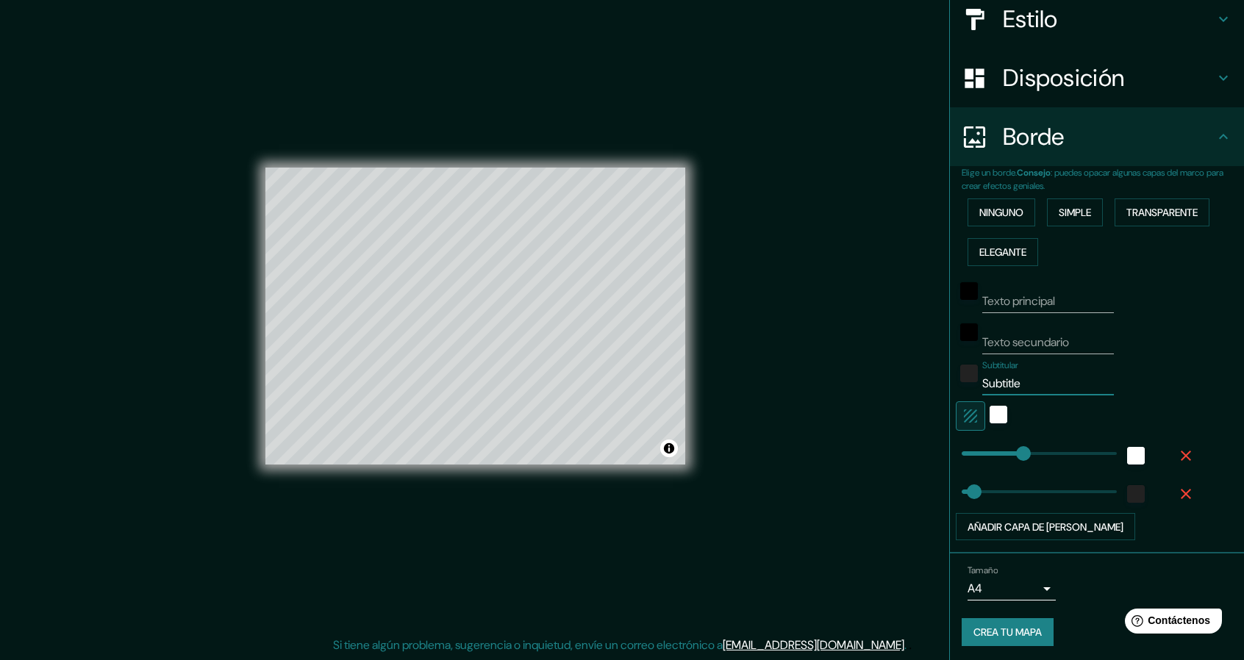
type input "228"
type input "46"
click at [1074, 430] on div "Texto principal Texto secundario Subtitular Añadir capa de marco" at bounding box center [1079, 406] width 235 height 269
type input "0"
drag, startPoint x: 1009, startPoint y: 445, endPoint x: 924, endPoint y: 460, distance: 86.6
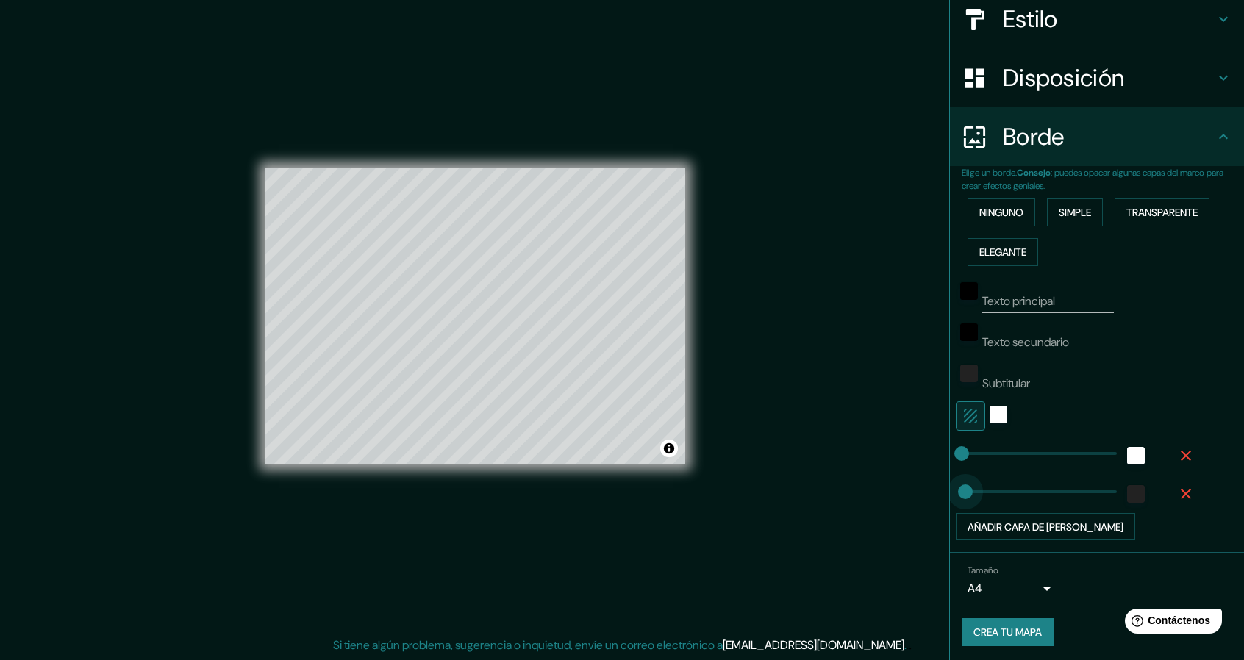
type input "0"
drag, startPoint x: 955, startPoint y: 488, endPoint x: 922, endPoint y: 505, distance: 36.5
click at [990, 406] on div "blanco" at bounding box center [999, 415] width 18 height 18
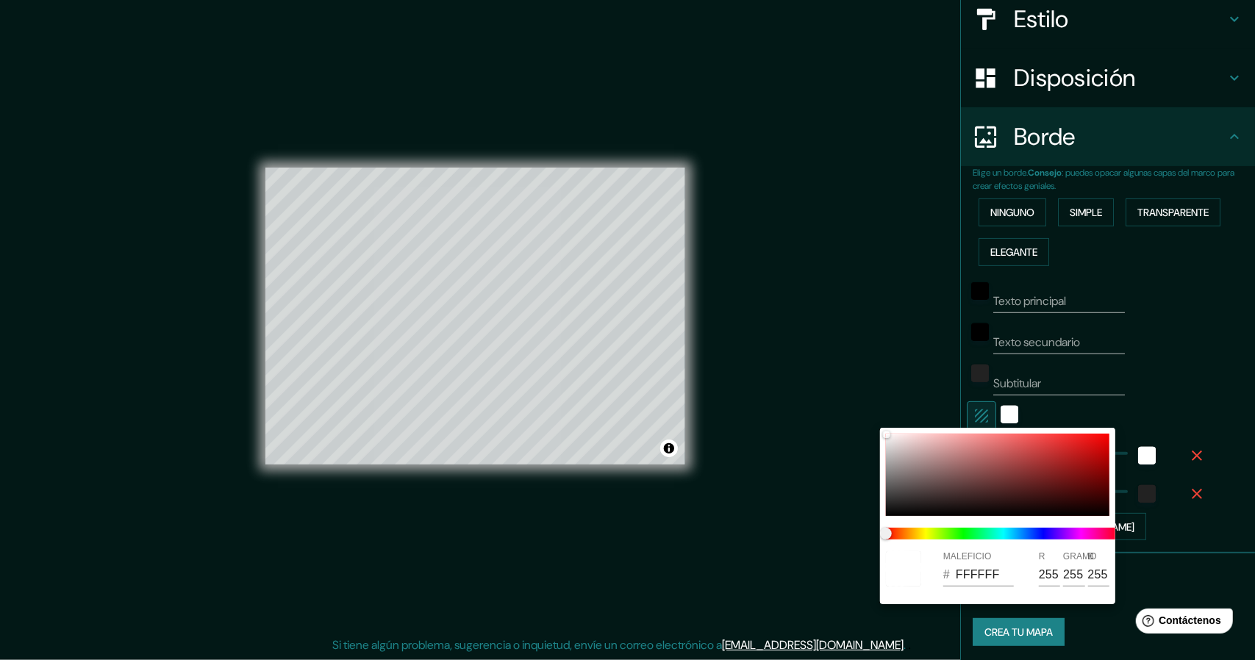
drag, startPoint x: 883, startPoint y: 430, endPoint x: 894, endPoint y: 454, distance: 26.3
click at [894, 454] on div "MALEFICIO # FFFFFF R 255 GRAMO 255 B 255" at bounding box center [997, 516] width 235 height 177
type input "C1BABA"
type input "193"
type input "186"
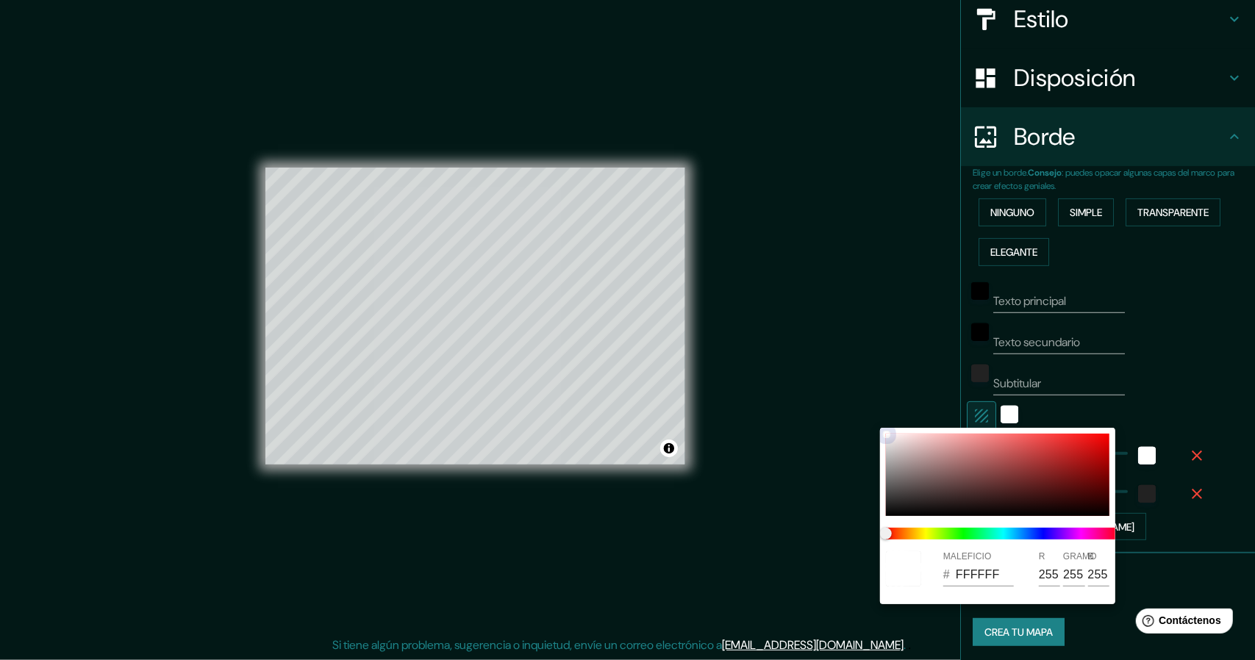
type input "186"
click at [887, 445] on div "MALEFICIO # C1BABA R 193 GRAMO 186 B 186" at bounding box center [997, 516] width 235 height 177
type input "DDDCDC"
type input "221"
type input "220"
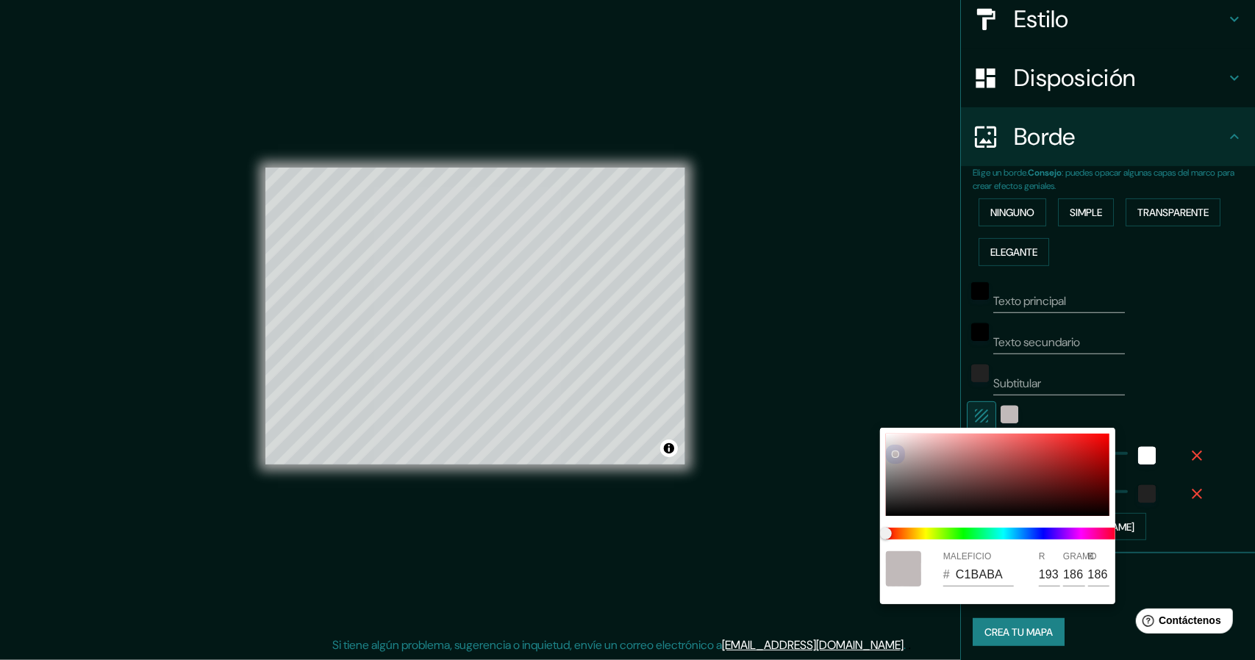
type input "220"
type input "CAC7C7"
type input "202"
type input "199"
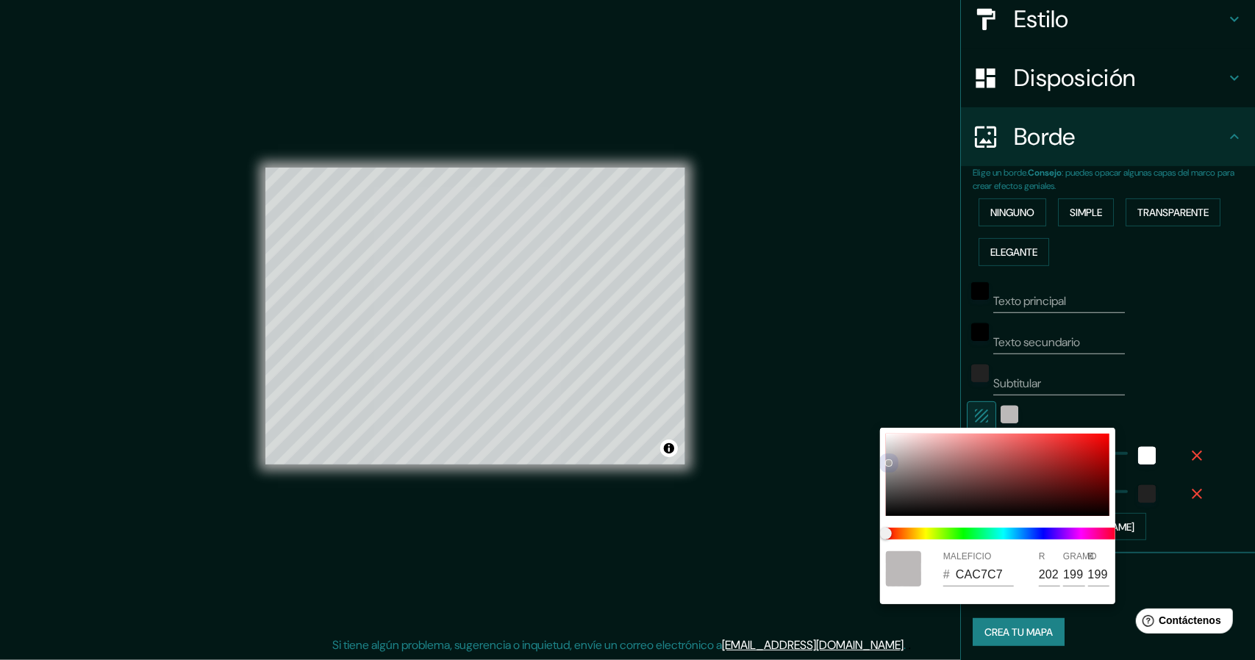
type input "A5A3A3"
type input "165"
type input "163"
type input "989595"
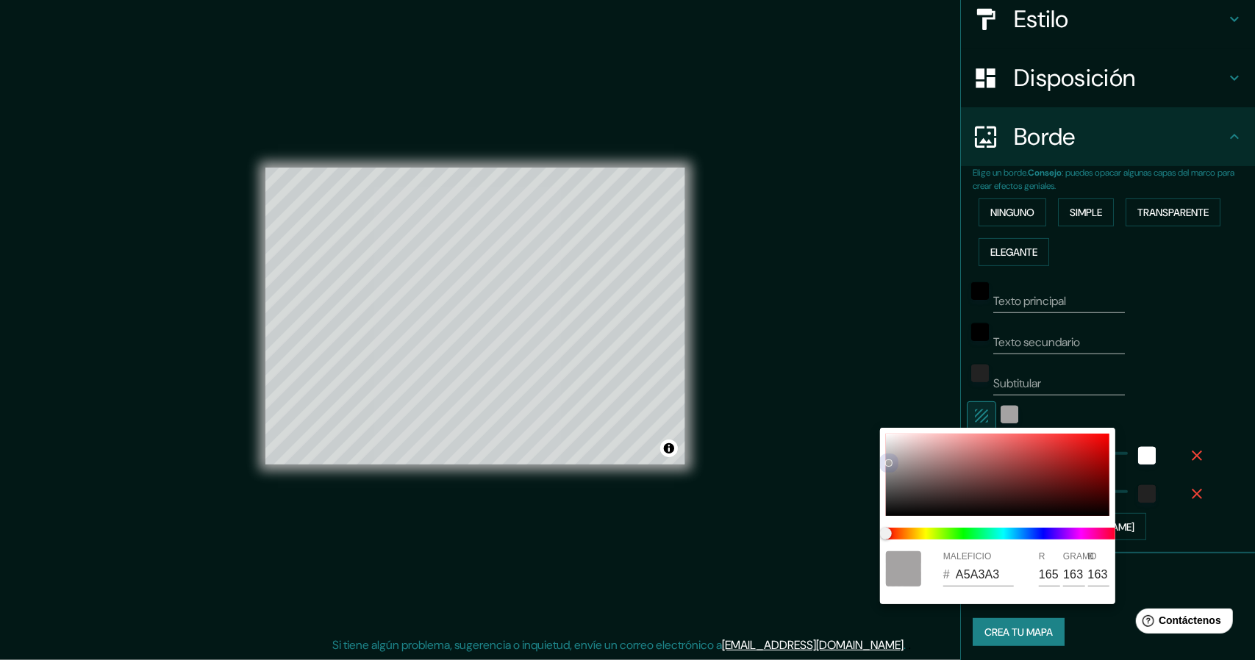
type input "152"
type input "149"
type input "8E8C8C"
type input "142"
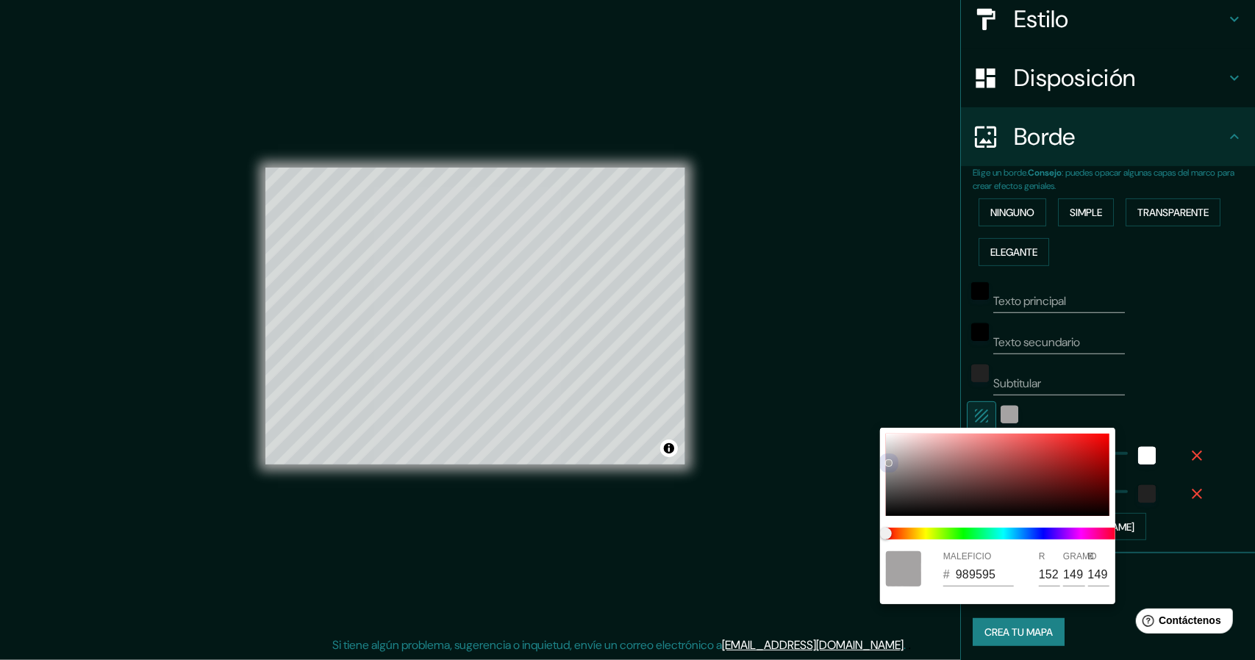
type input "140"
type input "858383"
type input "133"
type input "131"
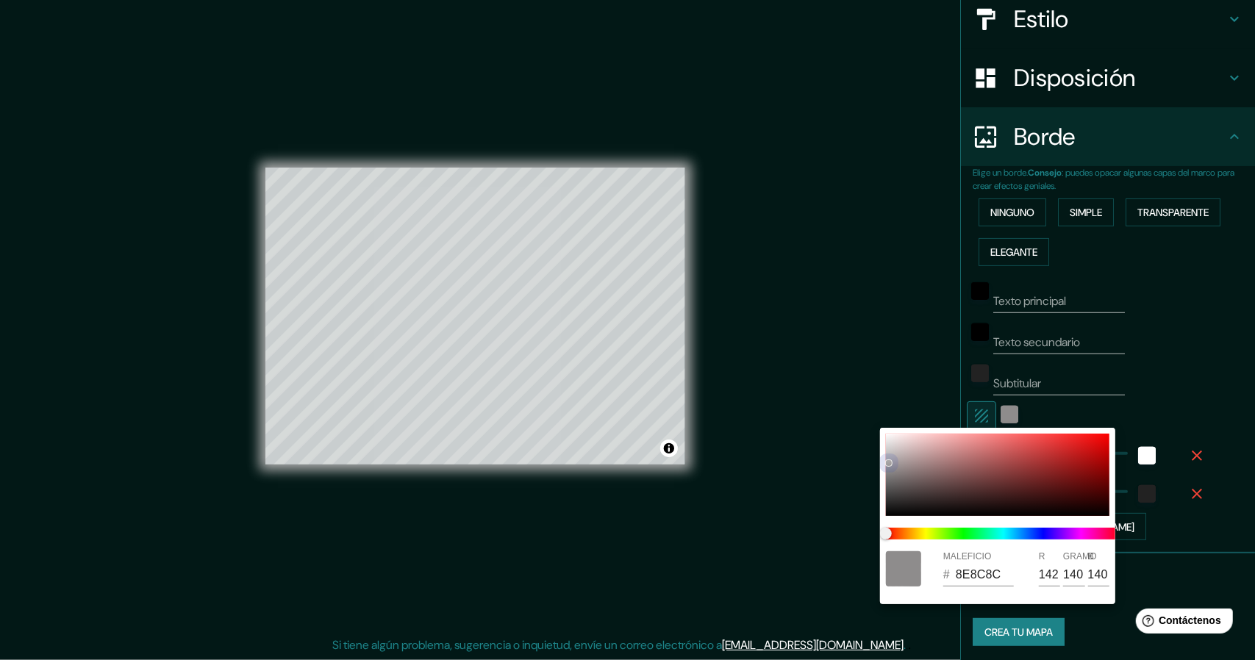
type input "131"
type input "7C7A7A"
type input "124"
type input "122"
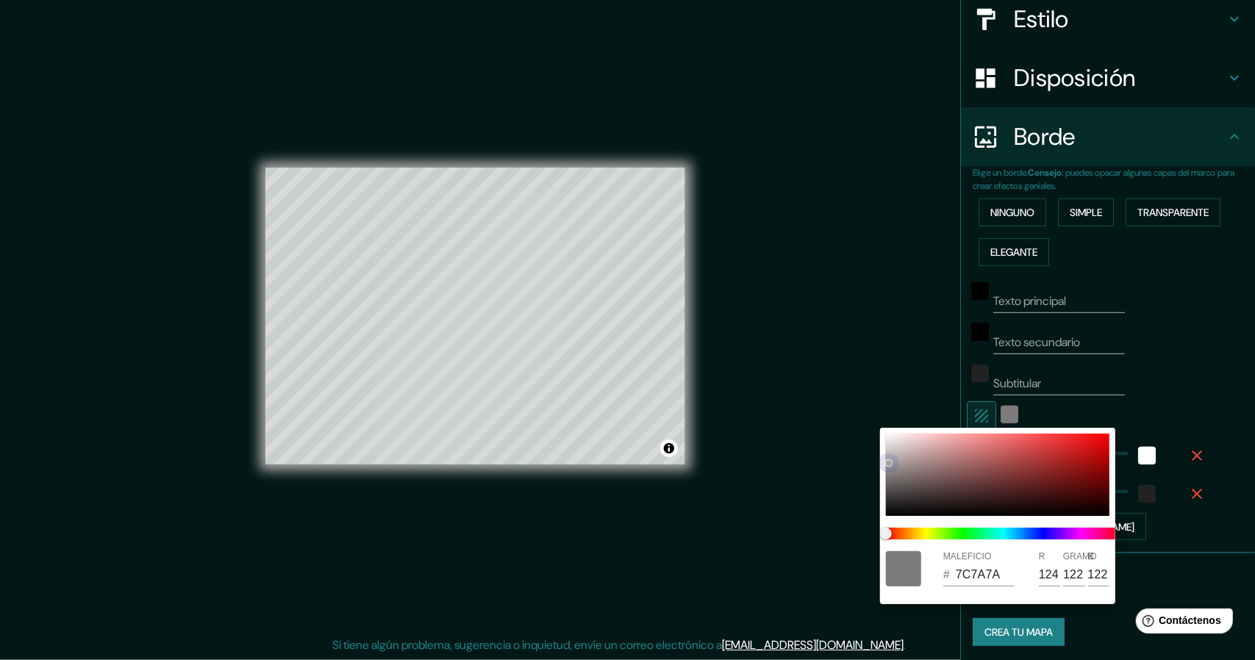
type input "757474"
type input "117"
type input "116"
type input "6E6E6E"
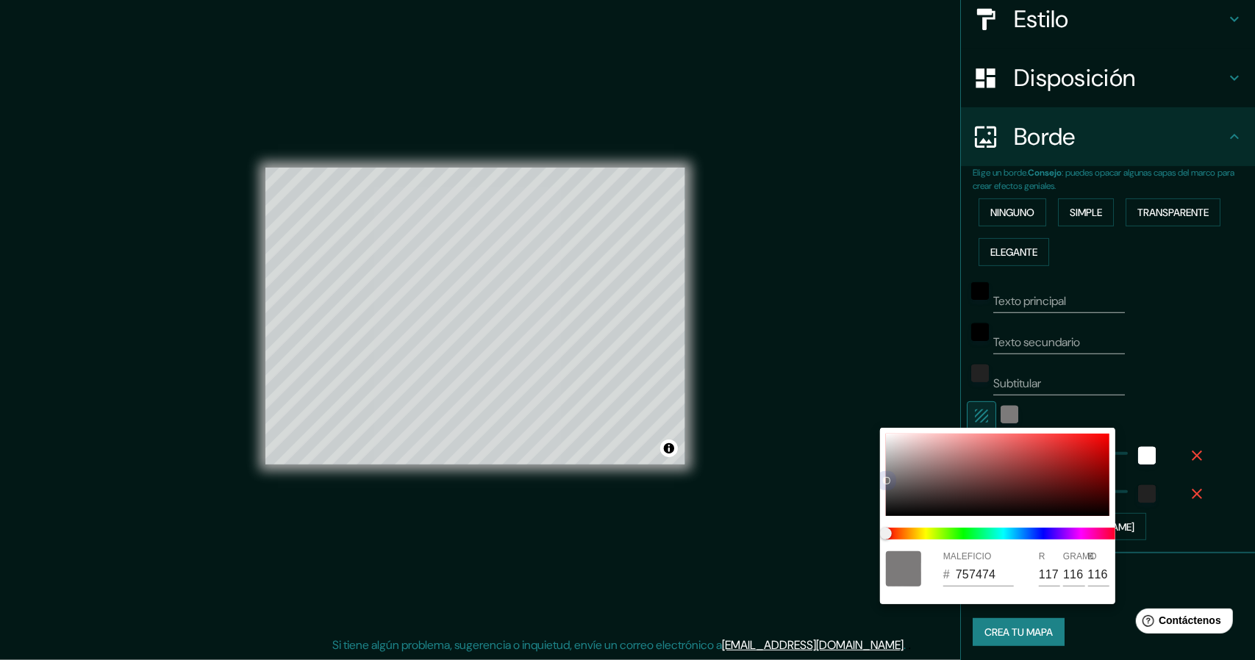
type input "110"
type input "6A6A6A"
type input "106"
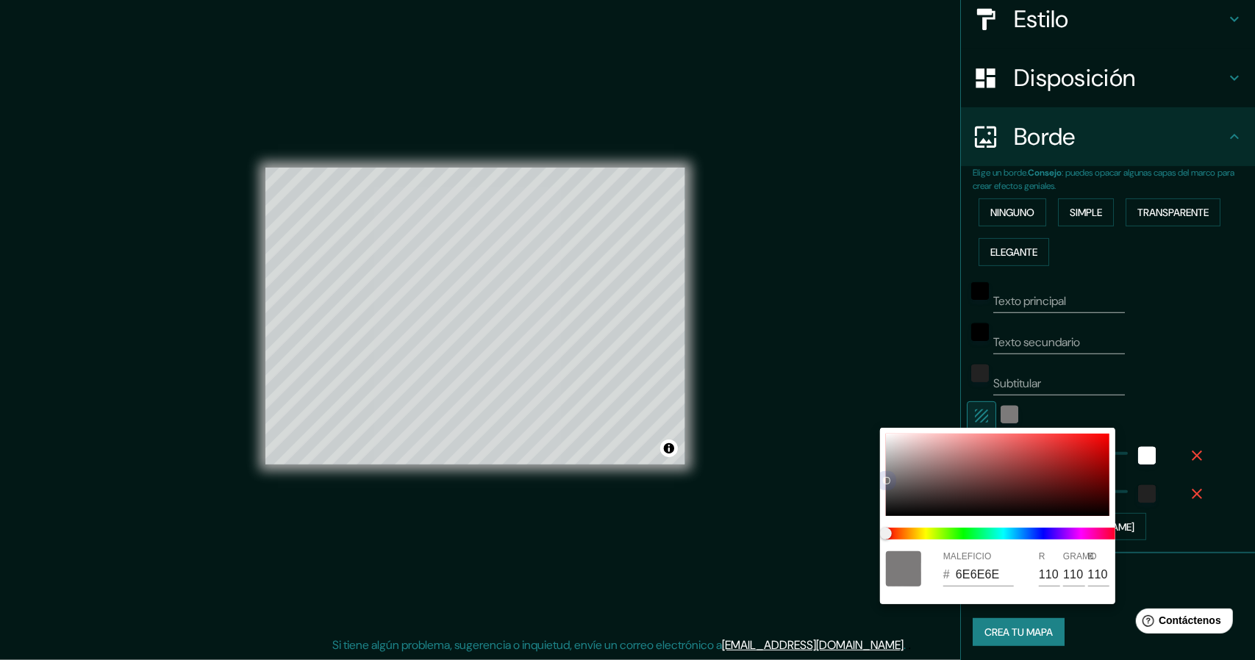
type input "106"
type input "636363"
type input "99"
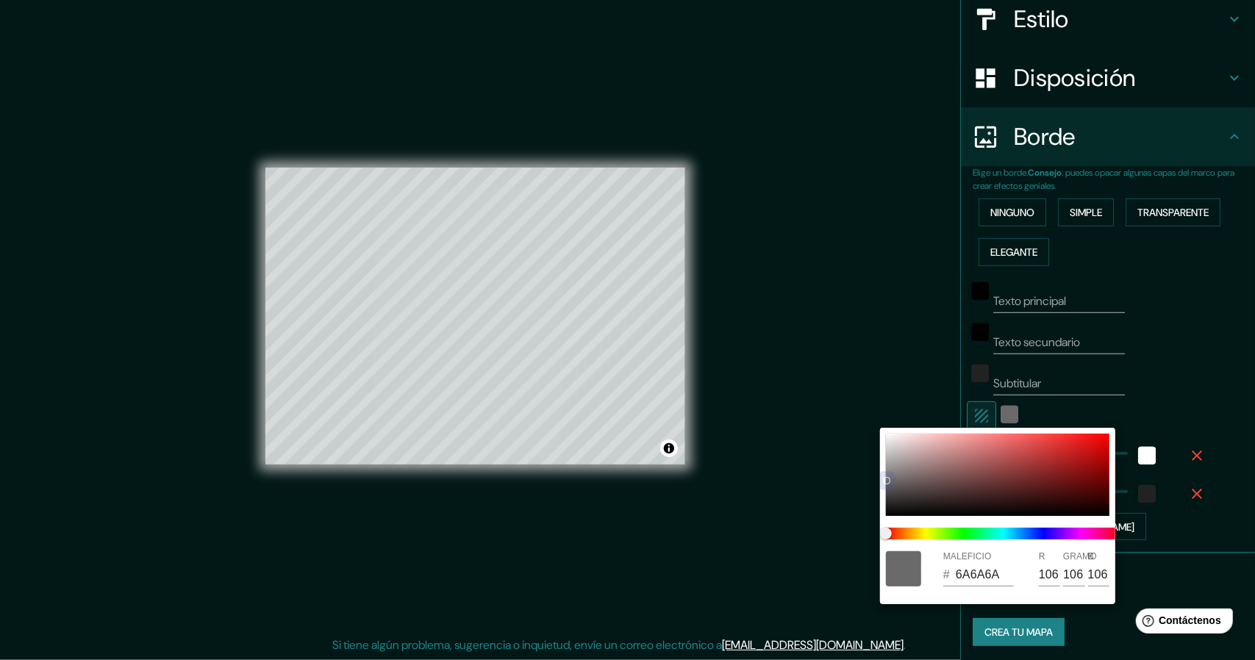
type input "99"
type input "933737"
type input "147"
type input "55"
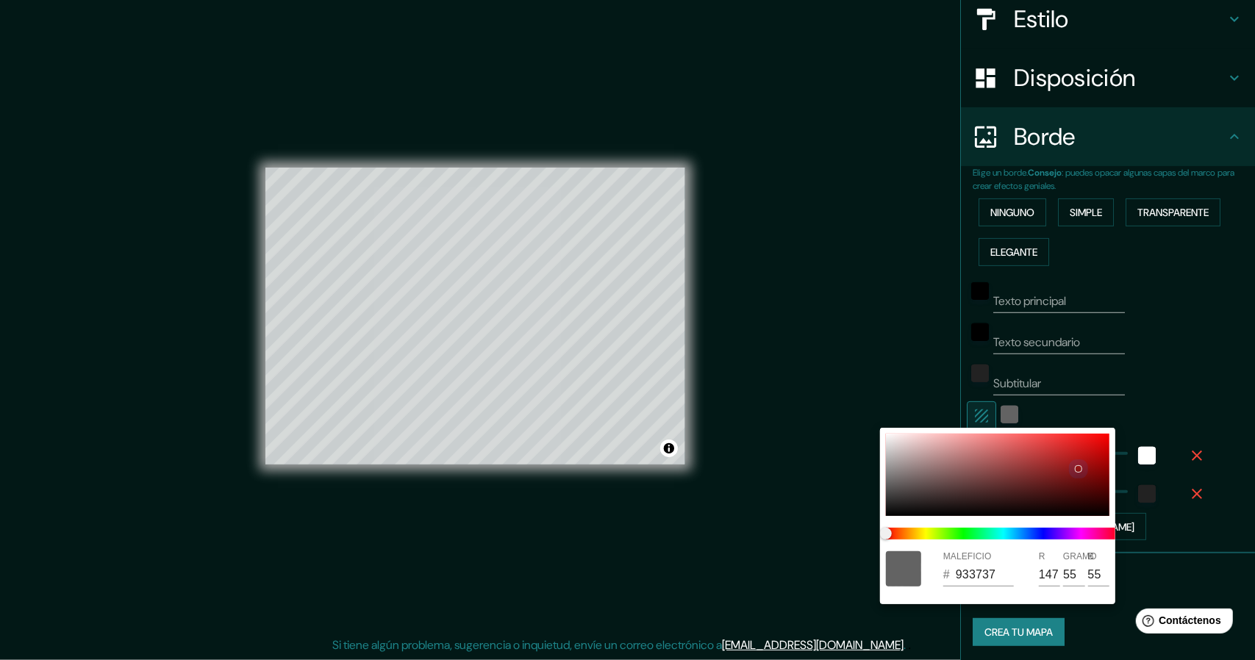
type input "931515"
type input "21"
type input "F81010"
type input "248"
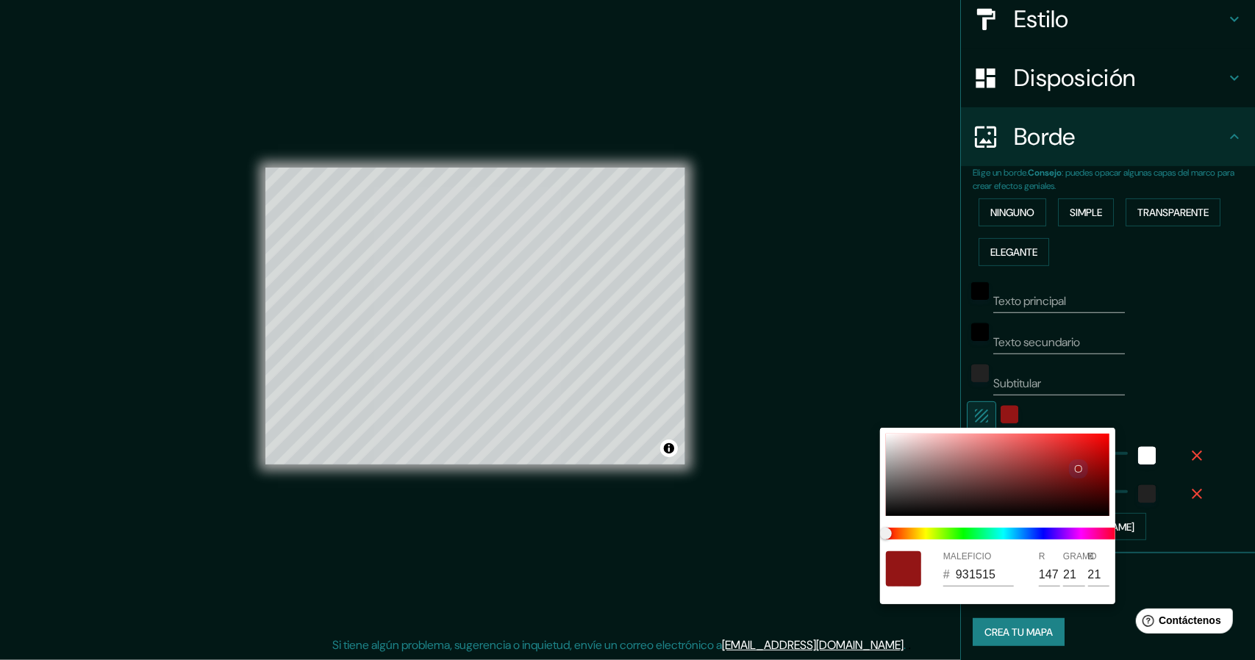
type input "16"
type input "AA9494"
type input "170"
type input "148"
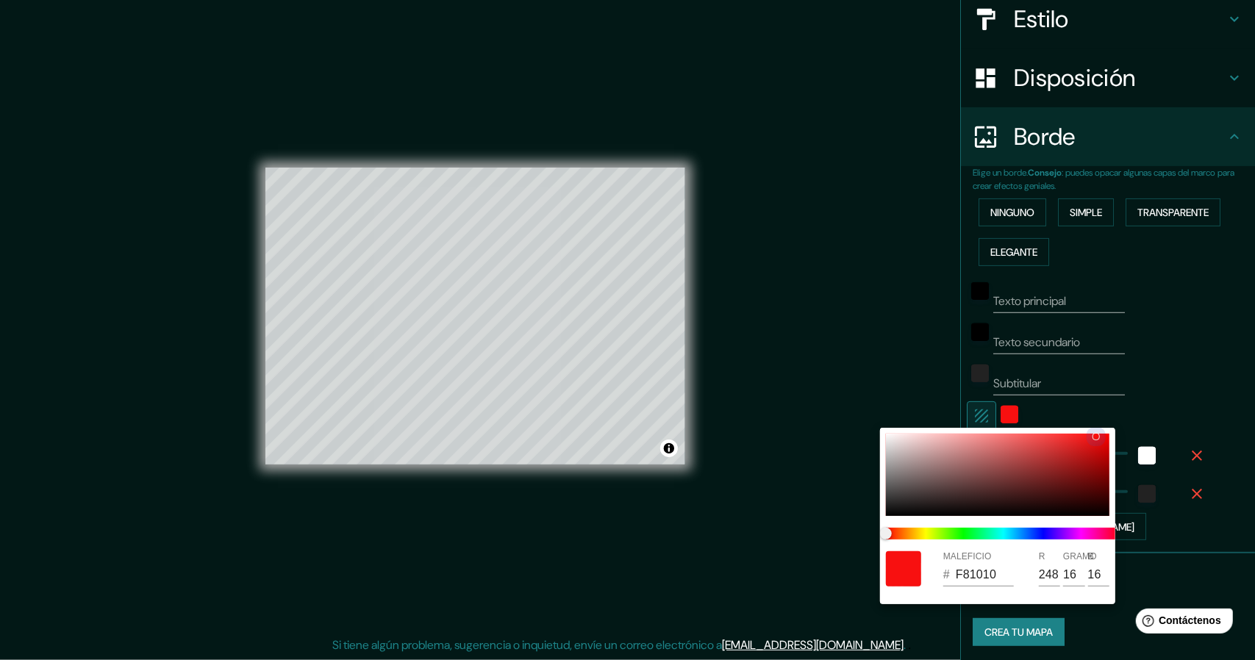
type input "148"
type input "8E8585"
type input "142"
type input "133"
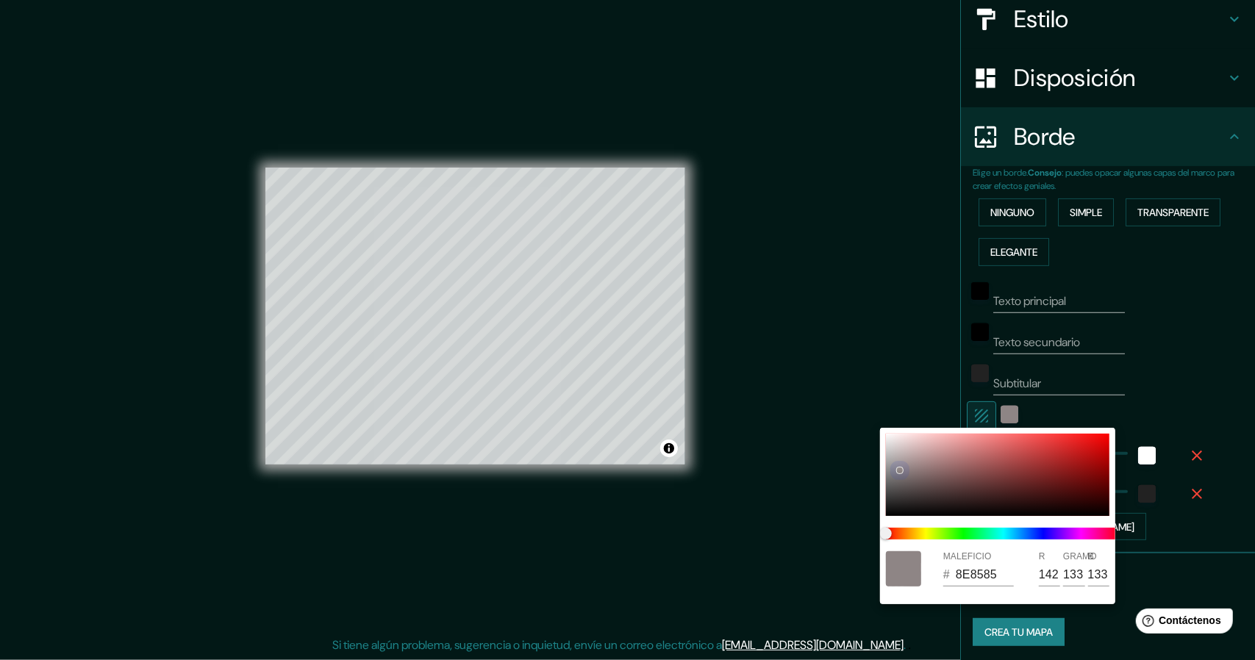
drag, startPoint x: 893, startPoint y: 441, endPoint x: 815, endPoint y: 516, distance: 108.2
click at [815, 516] on div "MALEFICIO # 8E8585 R 142 GRAMO 133 B 133" at bounding box center [627, 330] width 1255 height 660
click at [1190, 390] on div at bounding box center [627, 330] width 1255 height 660
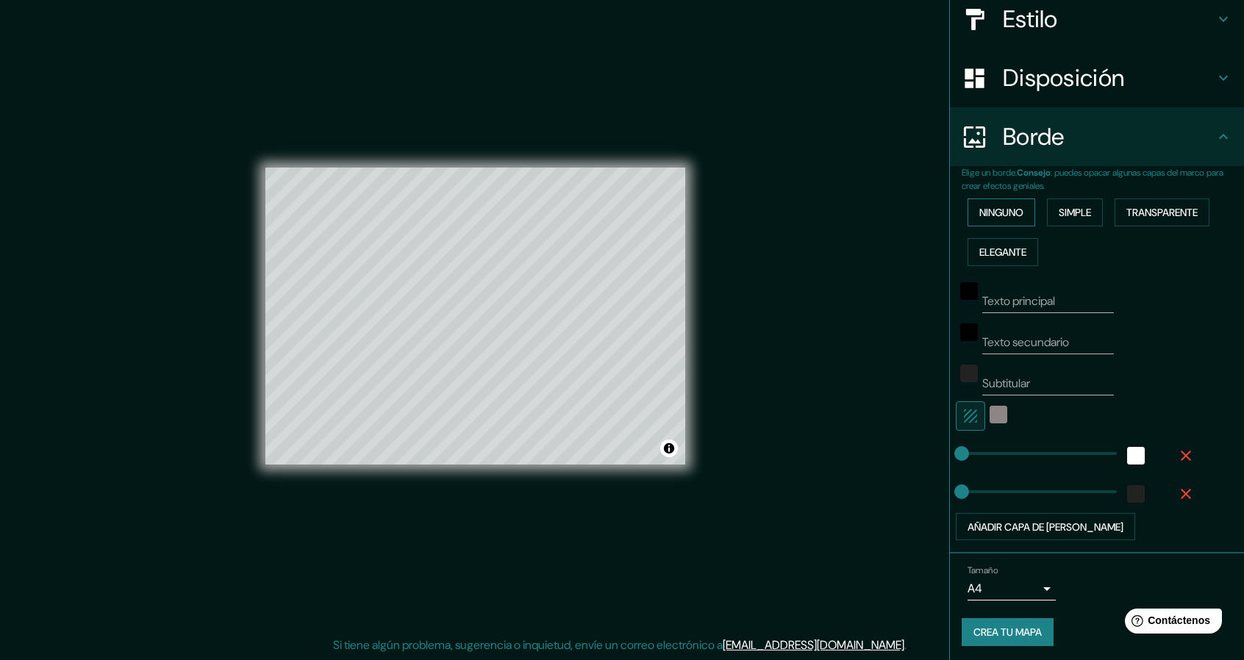
click at [1004, 214] on font "Ninguno" at bounding box center [1002, 212] width 44 height 13
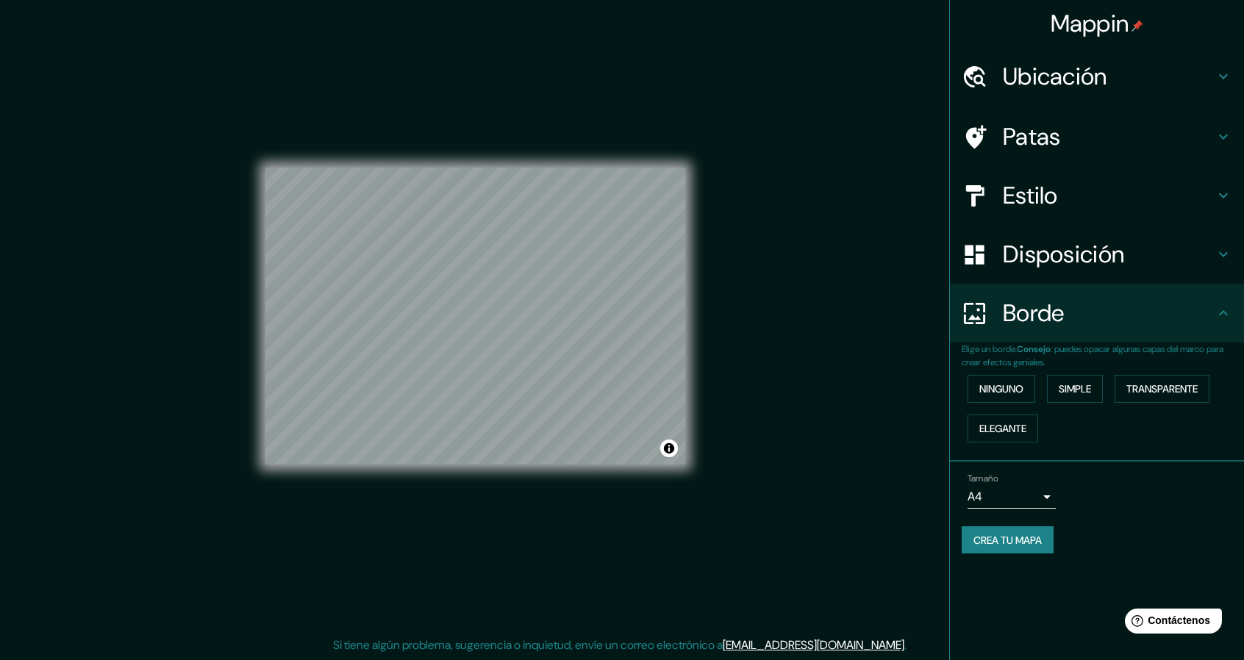
click at [1027, 539] on font "Crea tu mapa" at bounding box center [1008, 540] width 68 height 13
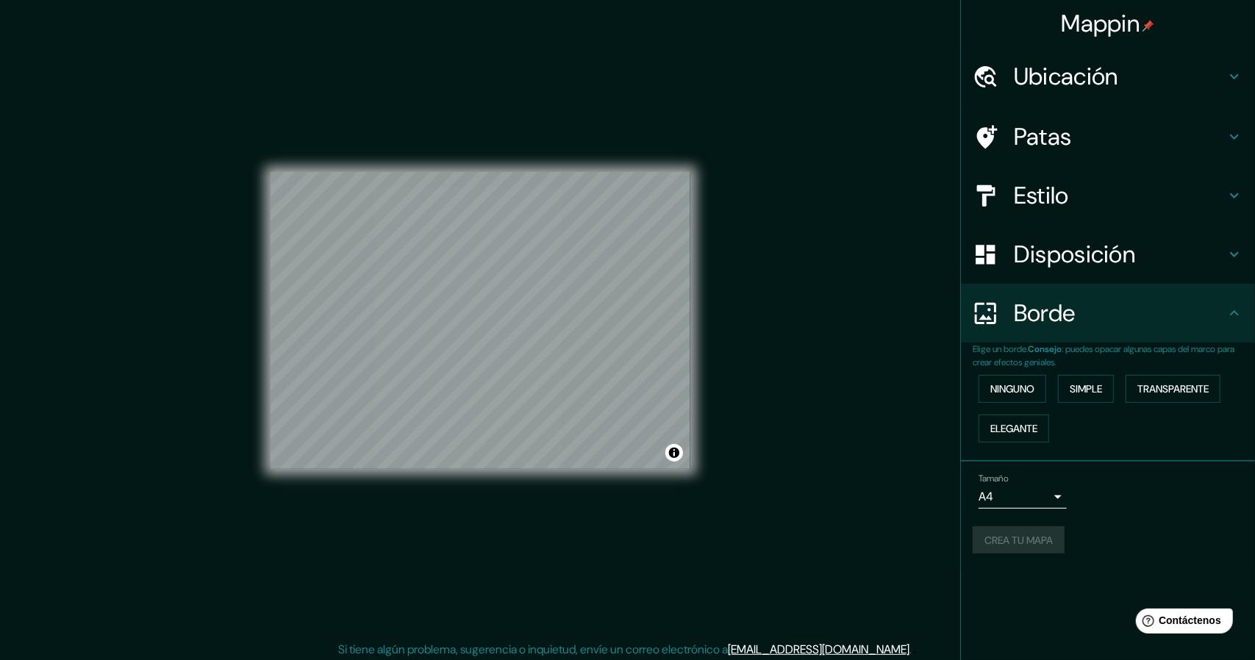
click at [1055, 494] on body "Mappin Ubicación [GEOGRAPHIC_DATA], [GEOGRAPHIC_DATA], [GEOGRAPHIC_DATA] [GEOGR…" at bounding box center [627, 330] width 1255 height 660
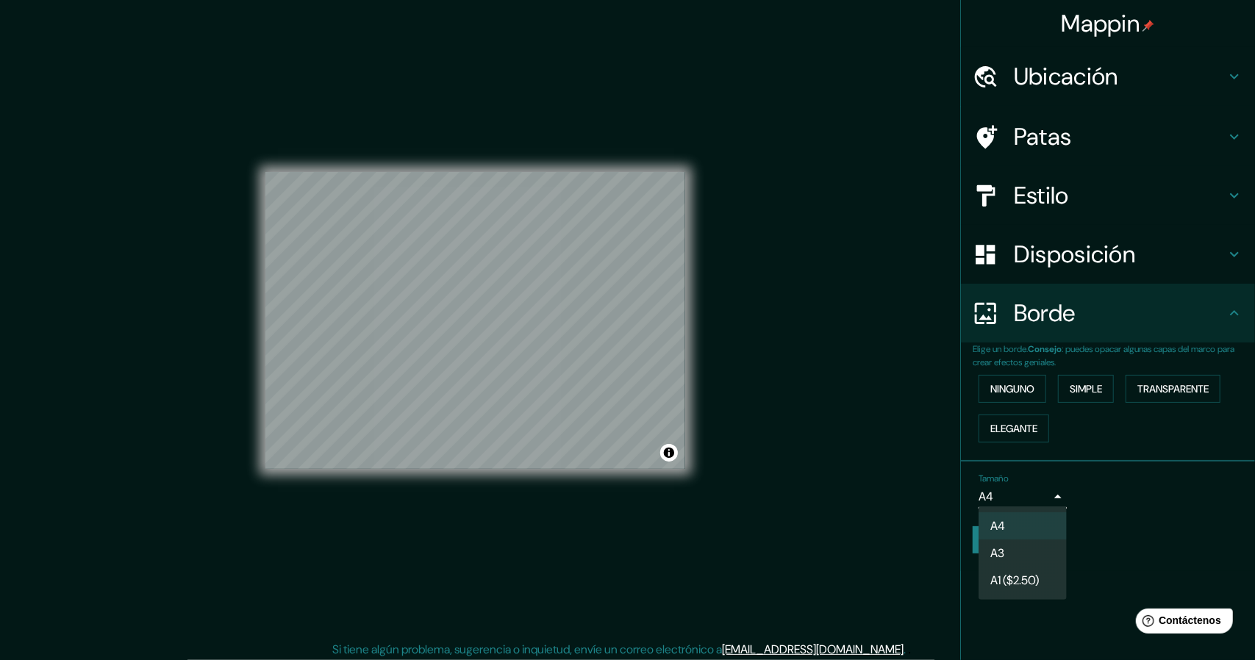
click at [1055, 494] on div at bounding box center [627, 330] width 1255 height 660
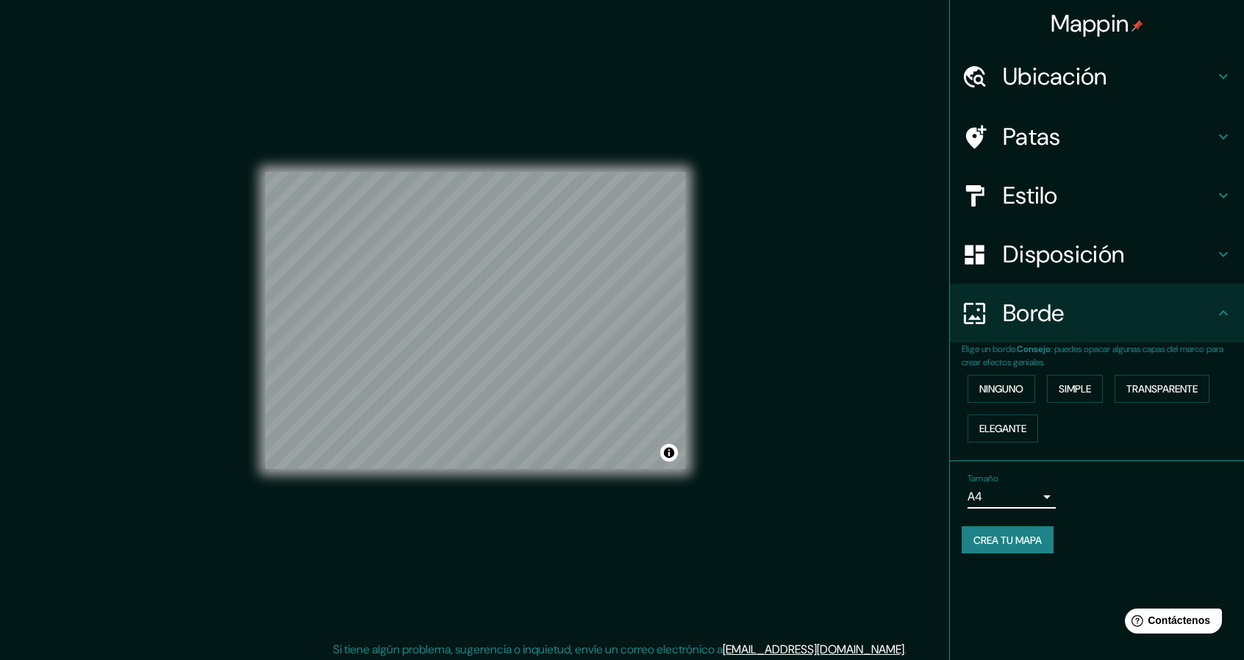
click at [973, 544] on button "Crea tu mapa" at bounding box center [1008, 541] width 92 height 28
click at [802, 458] on div "Mappin Ubicación [GEOGRAPHIC_DATA], [GEOGRAPHIC_DATA], [GEOGRAPHIC_DATA] [GEOGR…" at bounding box center [622, 332] width 1244 height 665
